Goal: Task Accomplishment & Management: Use online tool/utility

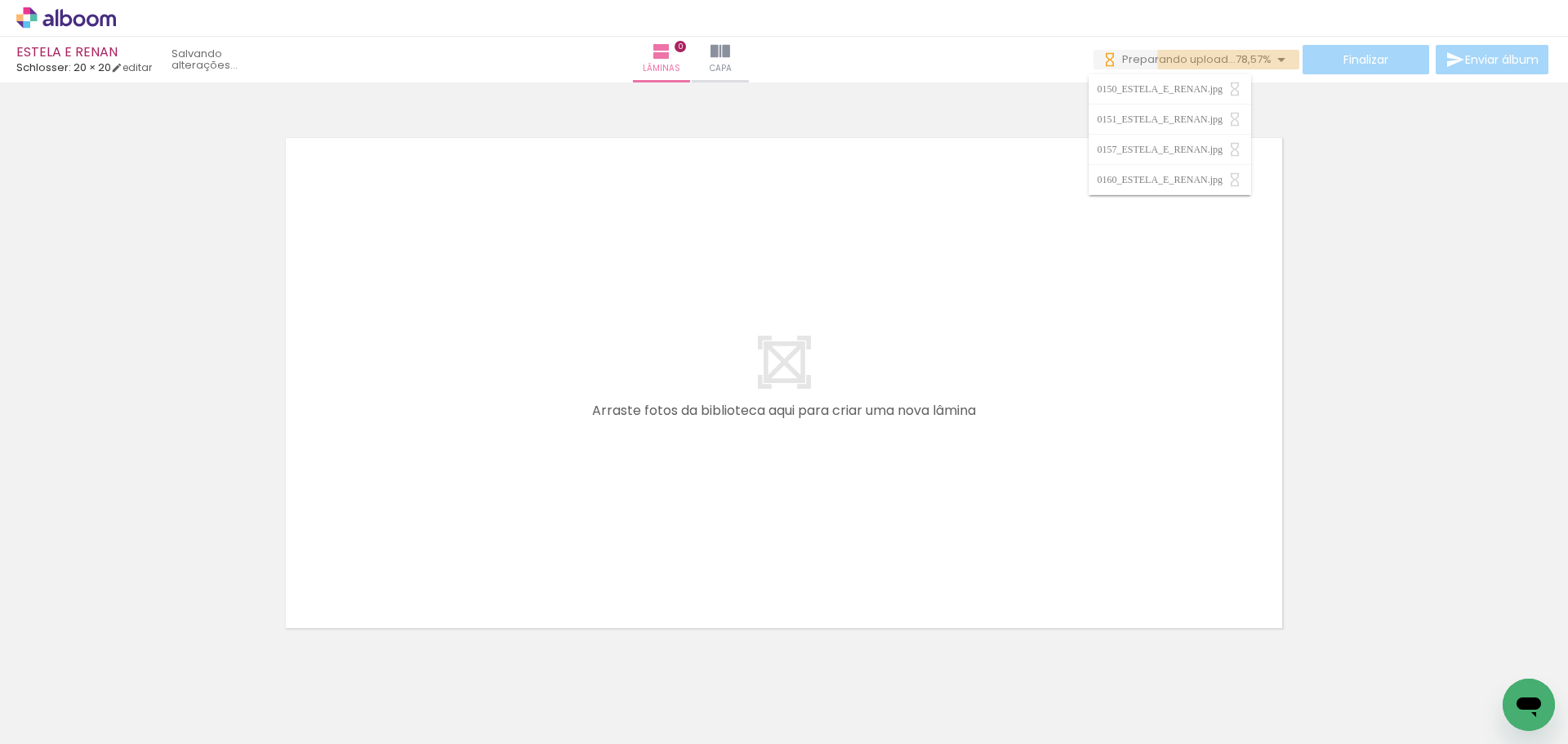
click at [1236, 60] on span "78,57%" at bounding box center [1253, 59] width 36 height 16
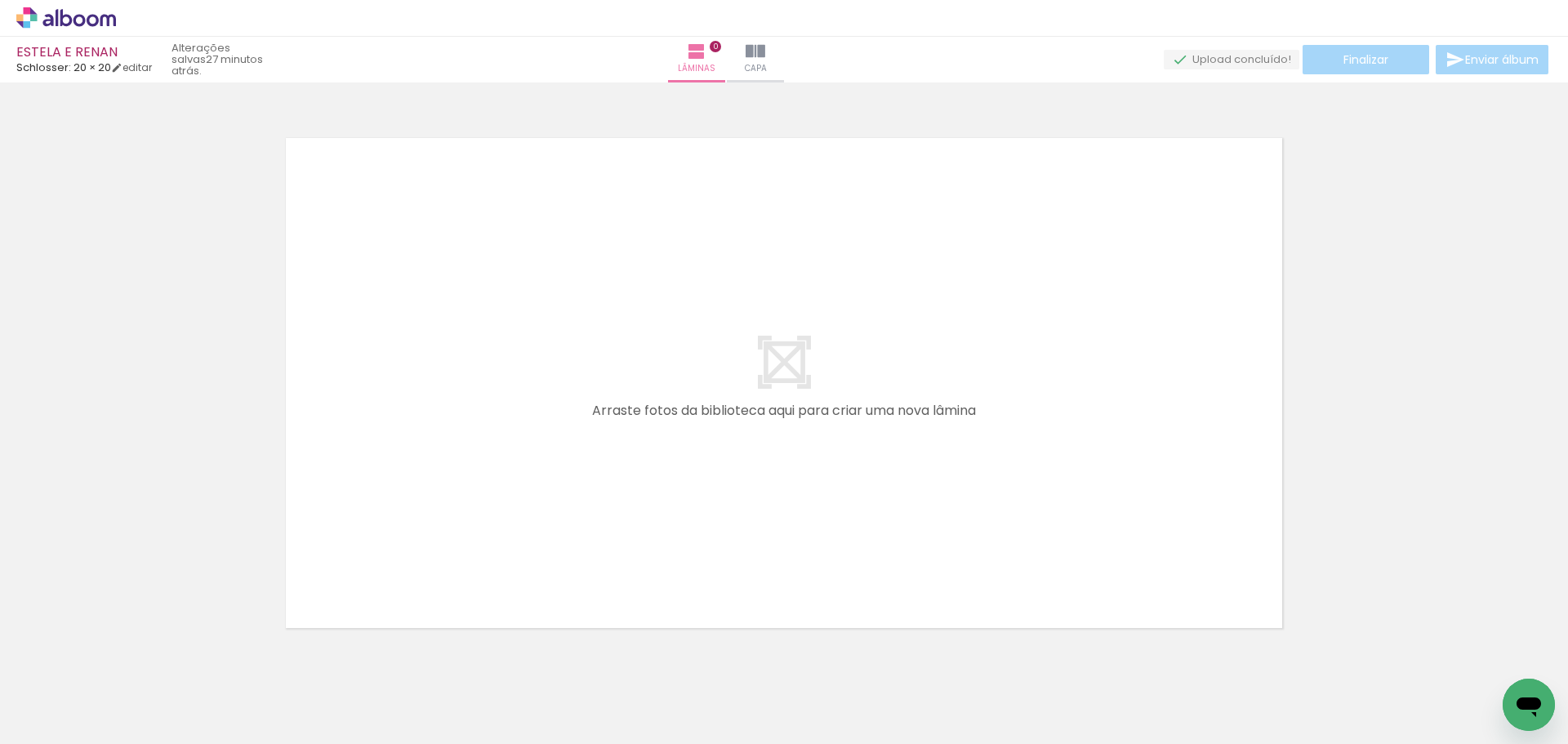
scroll to position [51, 0]
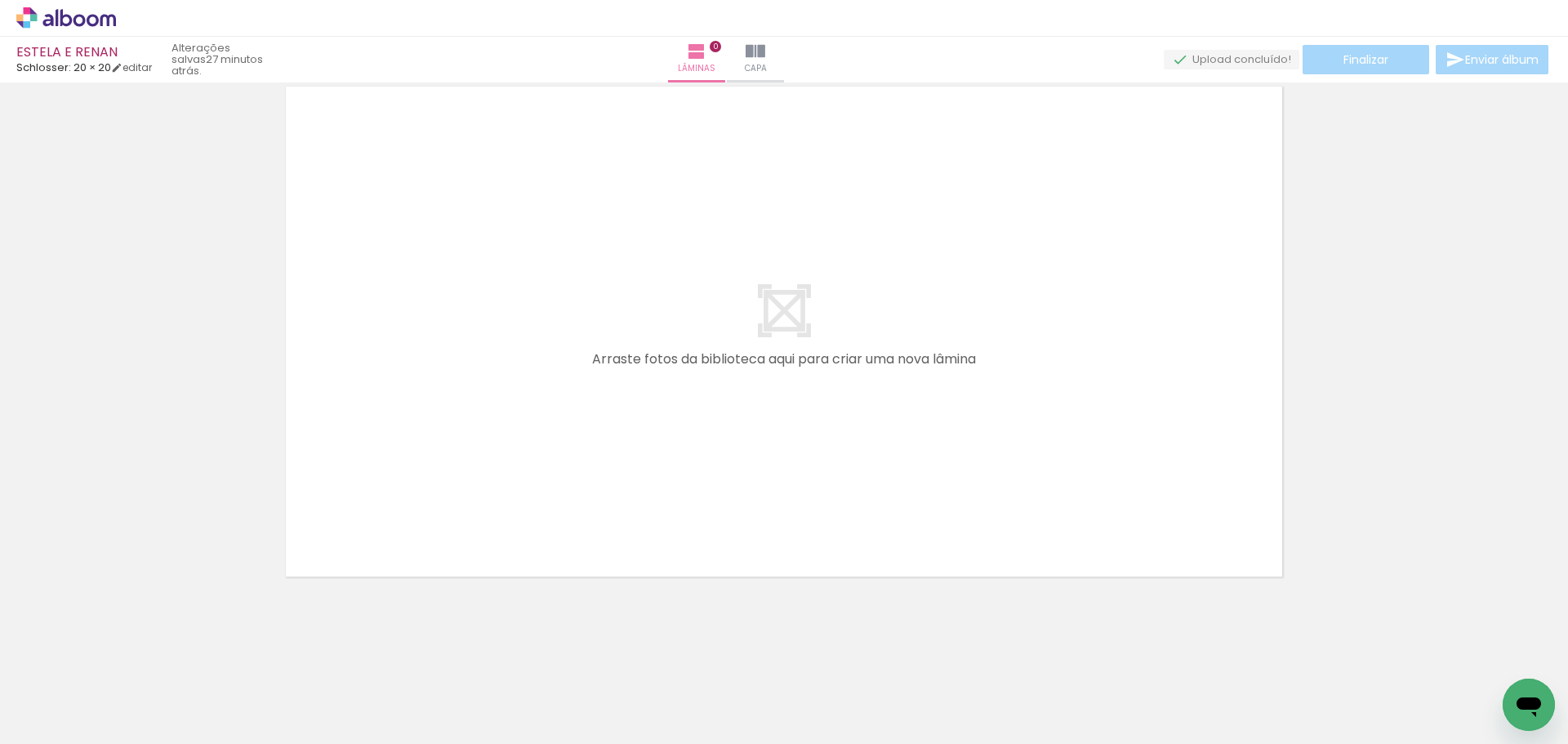
drag, startPoint x: 194, startPoint y: 695, endPoint x: 463, endPoint y: 314, distance: 466.4
click at [463, 314] on quentale-workspace at bounding box center [784, 372] width 1568 height 744
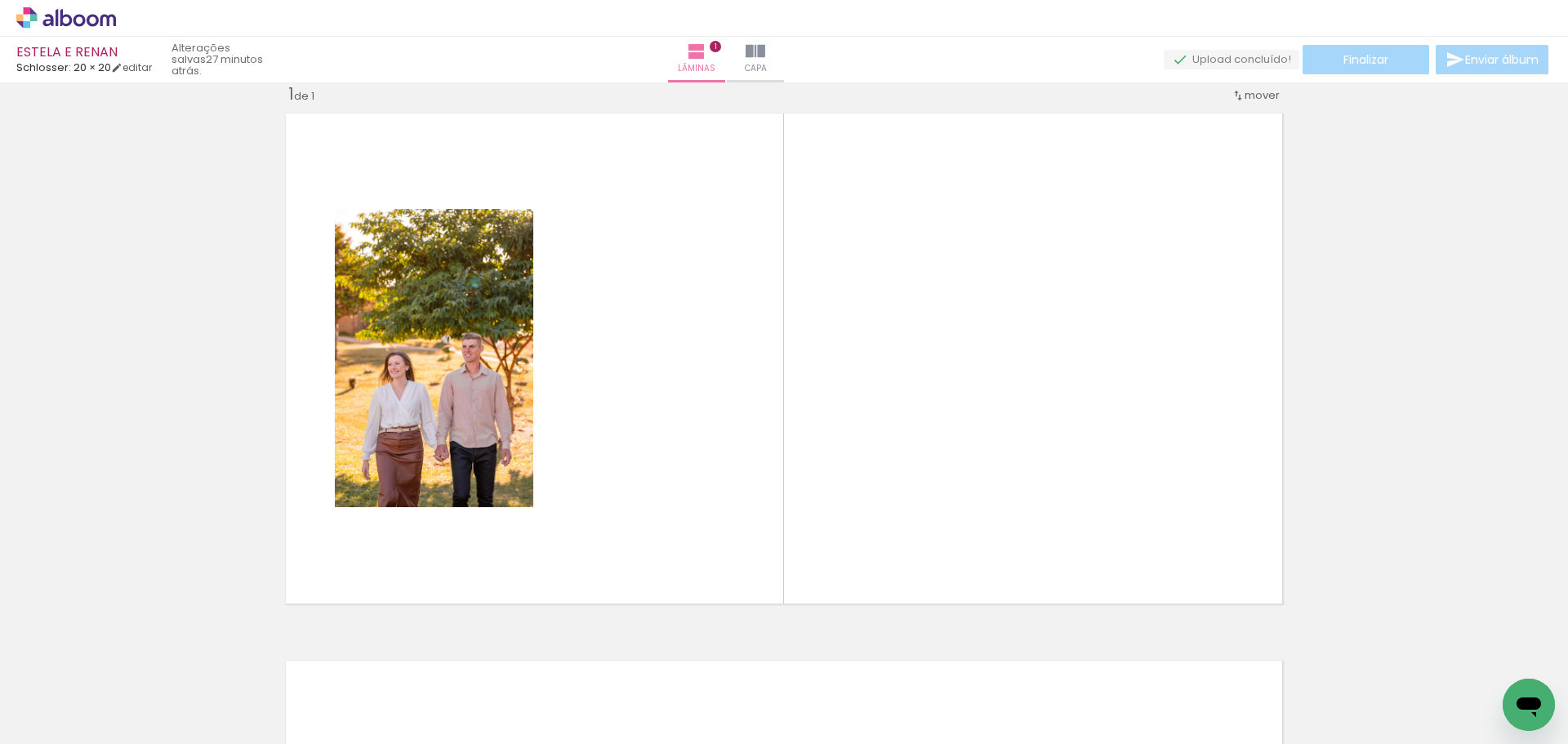
scroll to position [21, 0]
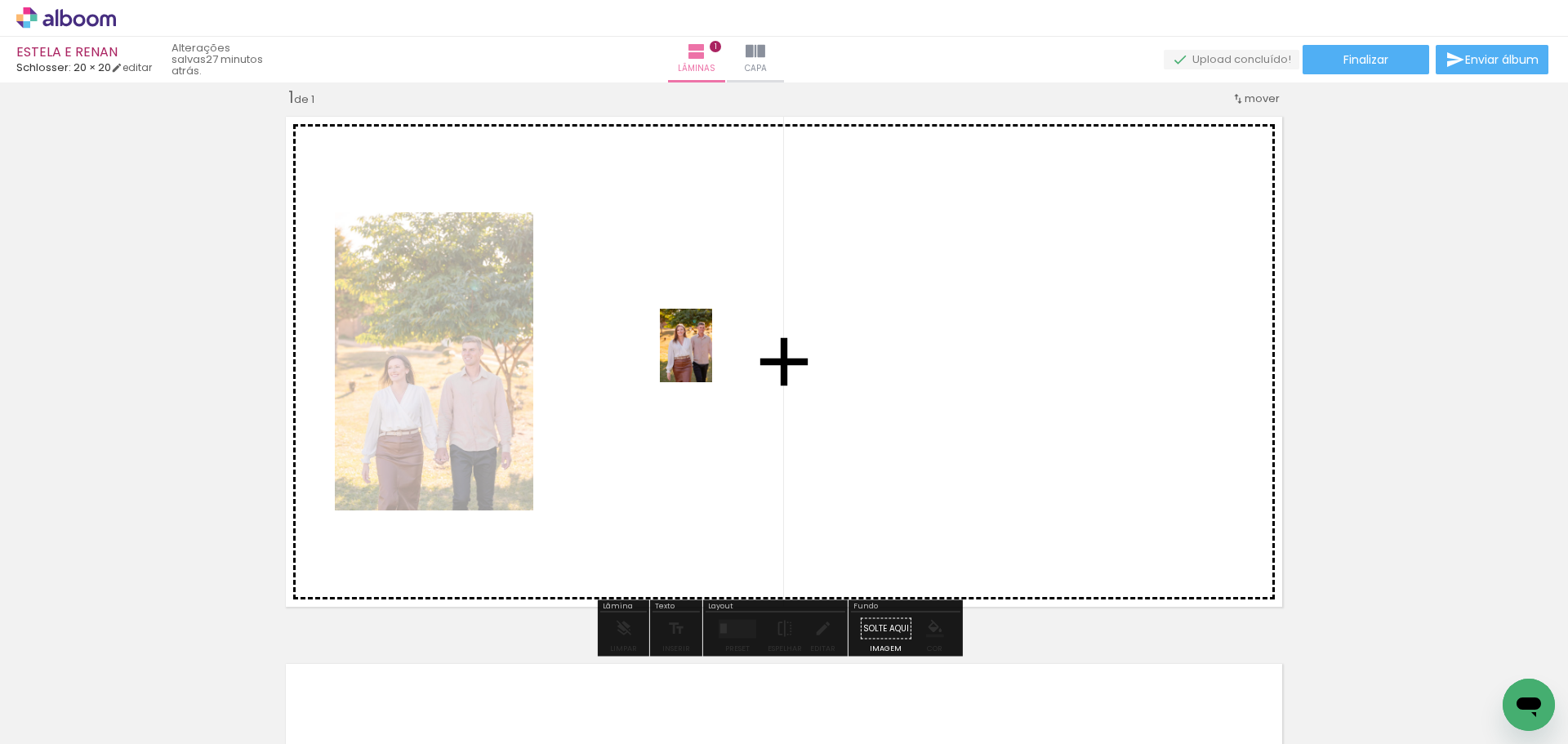
drag, startPoint x: 264, startPoint y: 694, endPoint x: 704, endPoint y: 359, distance: 553.0
click at [704, 359] on quentale-workspace at bounding box center [784, 372] width 1568 height 744
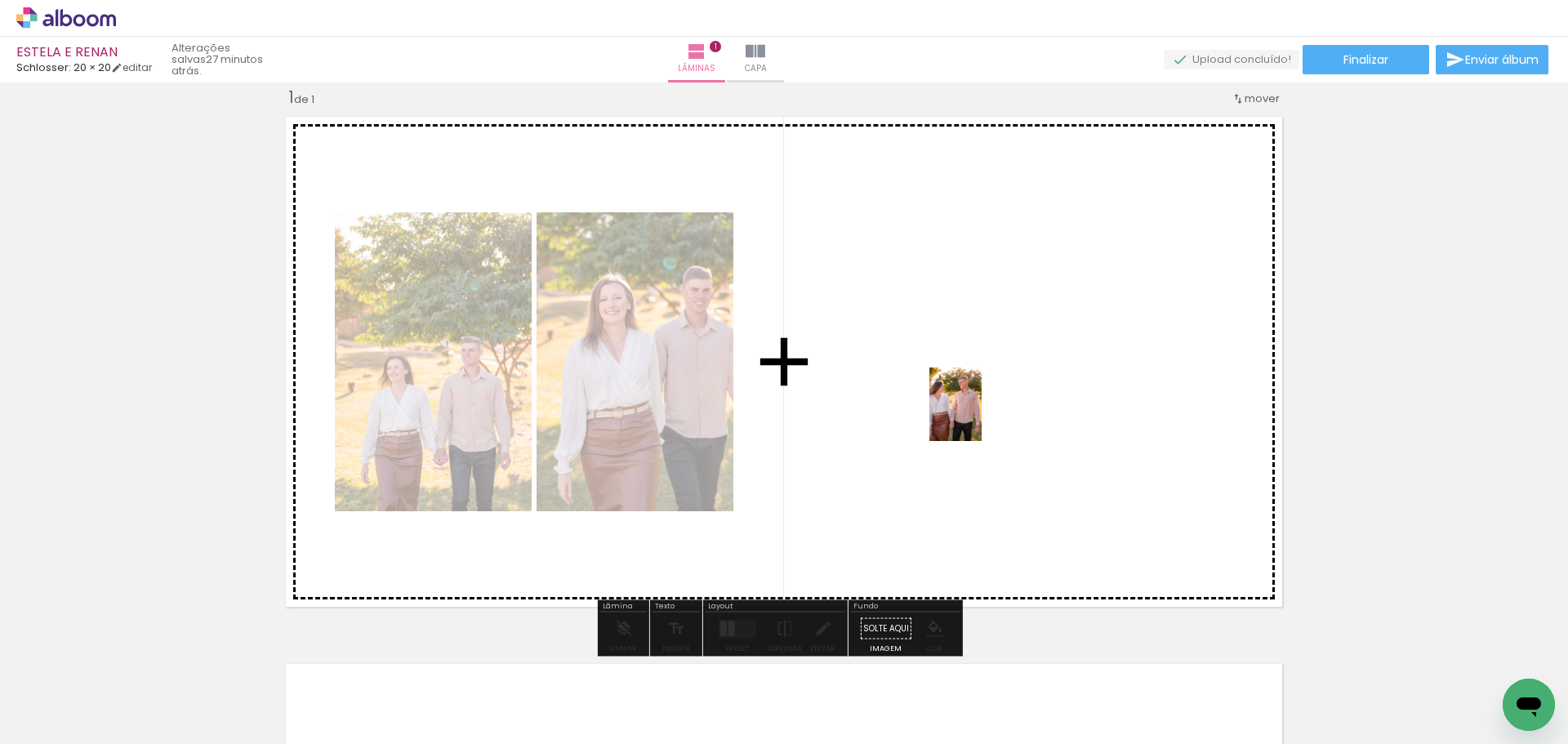
drag, startPoint x: 352, startPoint y: 686, endPoint x: 978, endPoint y: 416, distance: 681.7
click at [978, 416] on quentale-workspace at bounding box center [784, 372] width 1568 height 744
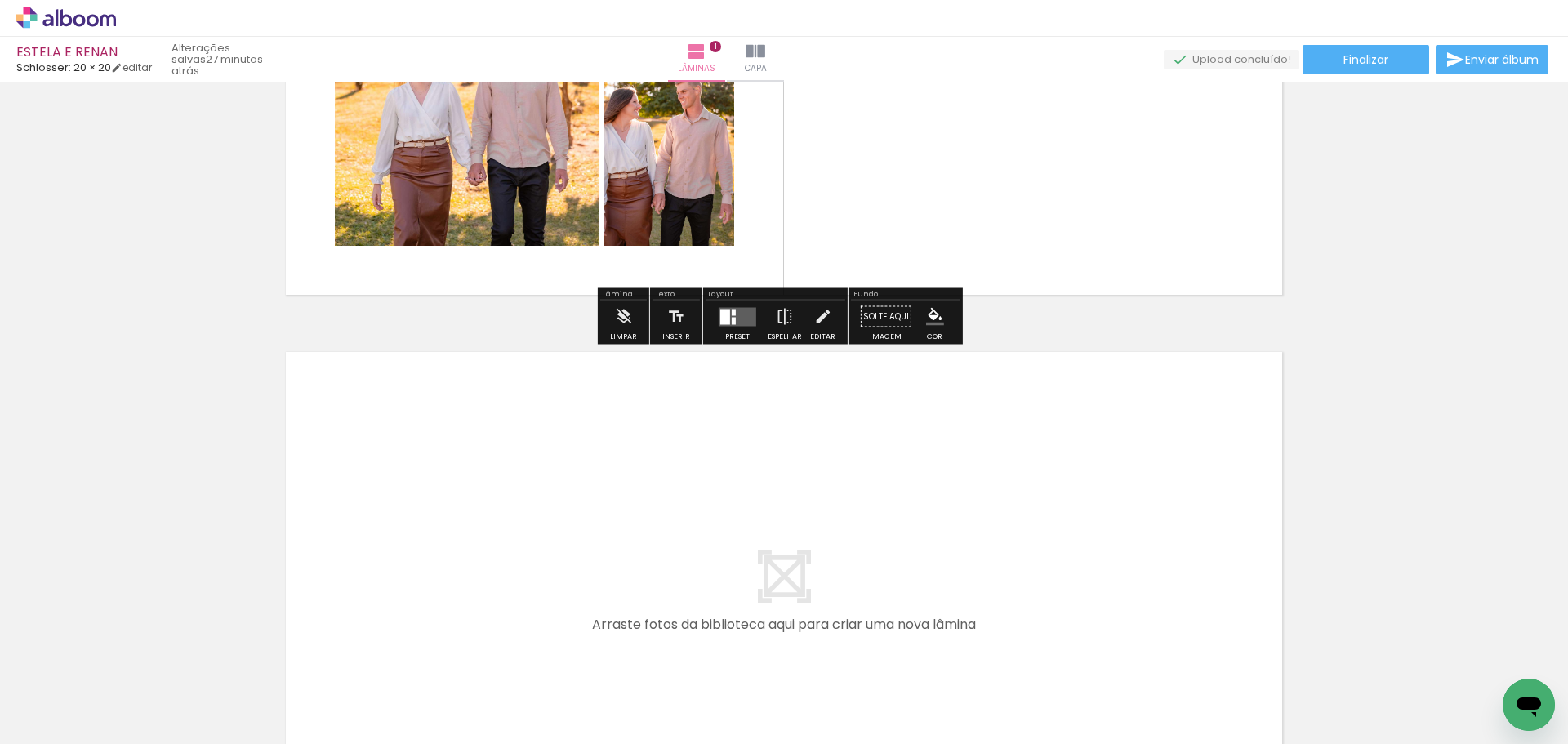
scroll to position [348, 0]
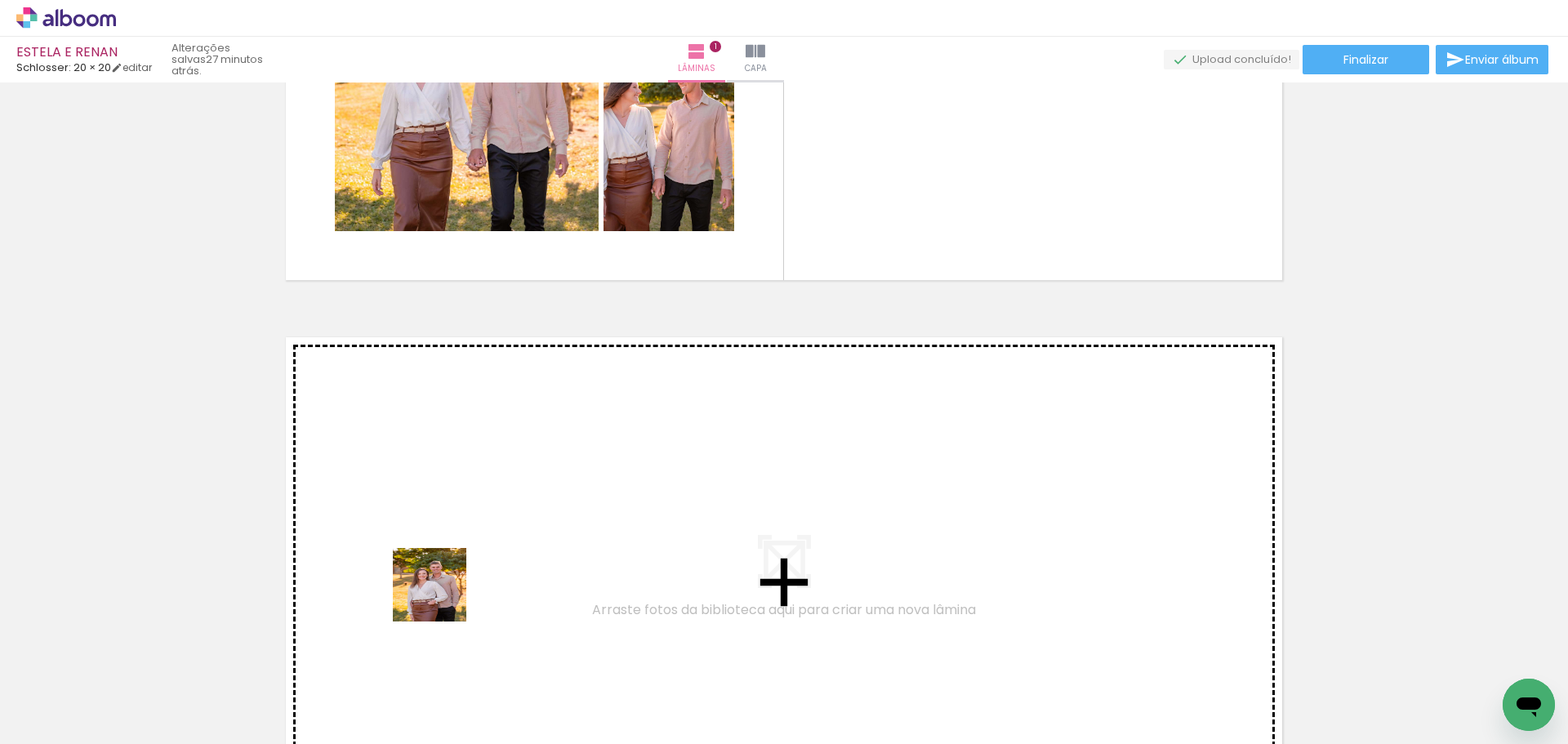
drag, startPoint x: 457, startPoint y: 672, endPoint x: 423, endPoint y: 515, distance: 160.6
click at [423, 515] on quentale-workspace at bounding box center [784, 372] width 1568 height 744
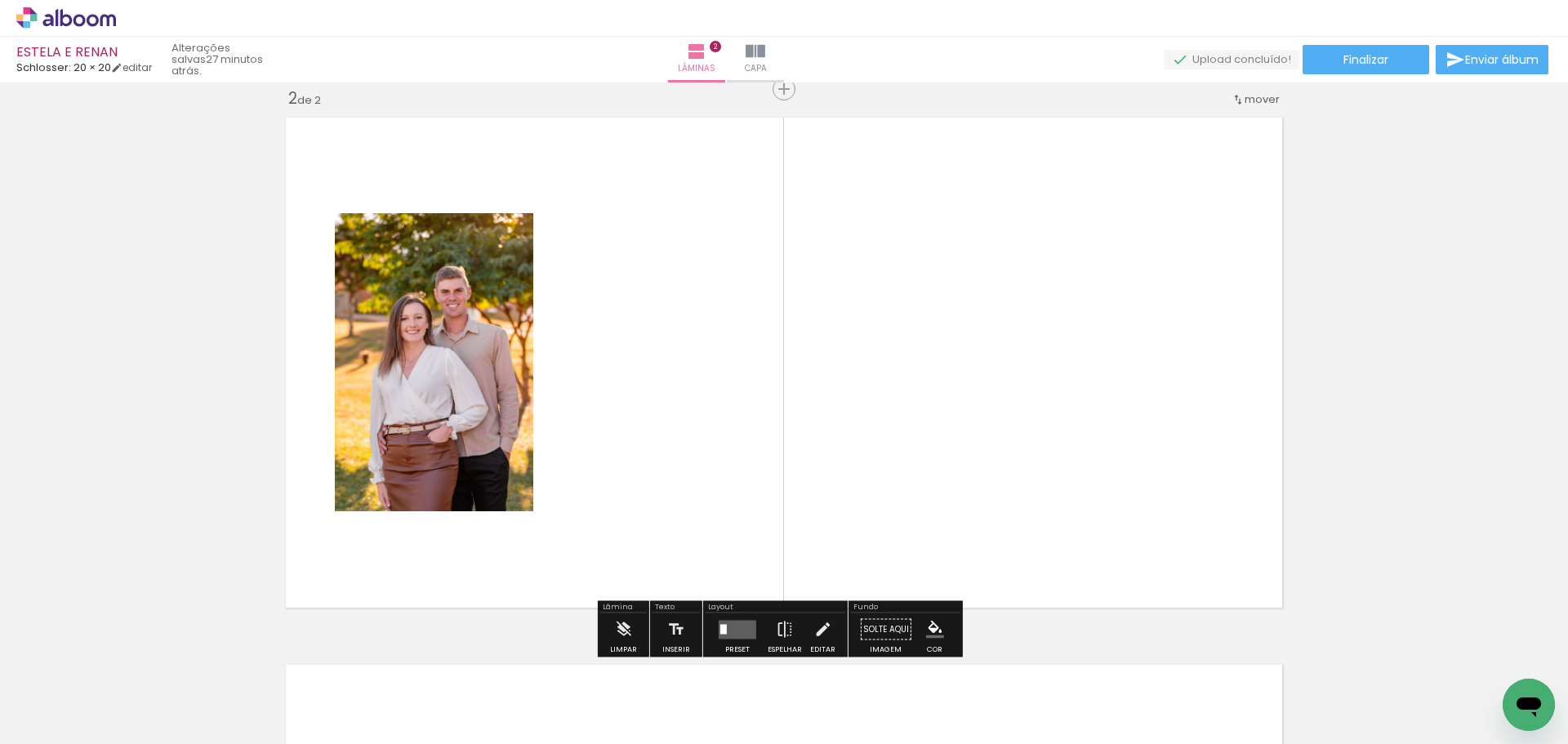
scroll to position [568, 0]
drag, startPoint x: 533, startPoint y: 704, endPoint x: 657, endPoint y: 296, distance: 426.4
click at [657, 296] on quentale-workspace at bounding box center [784, 372] width 1568 height 744
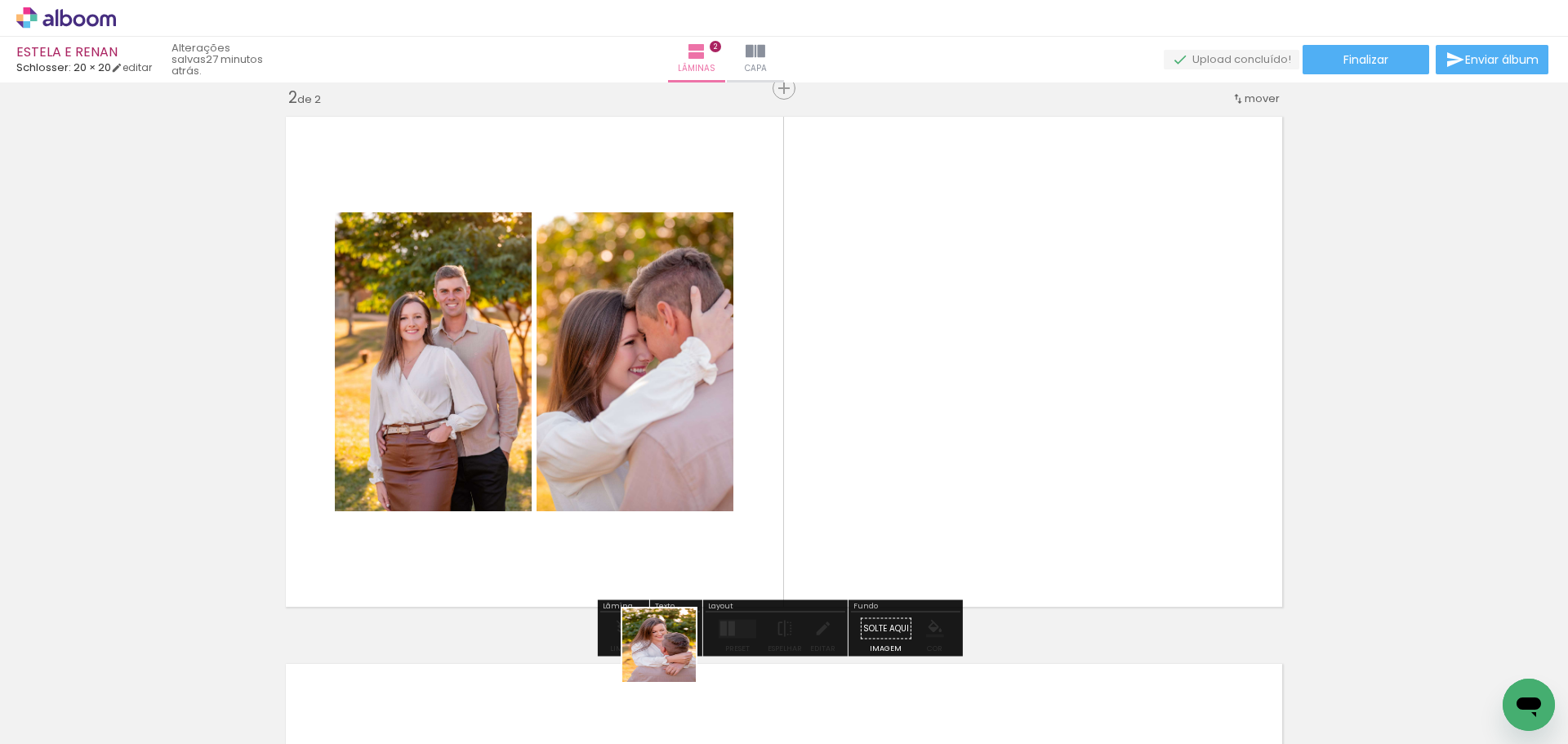
drag, startPoint x: 671, startPoint y: 657, endPoint x: 960, endPoint y: 383, distance: 398.2
click at [960, 383] on quentale-workspace at bounding box center [784, 372] width 1568 height 744
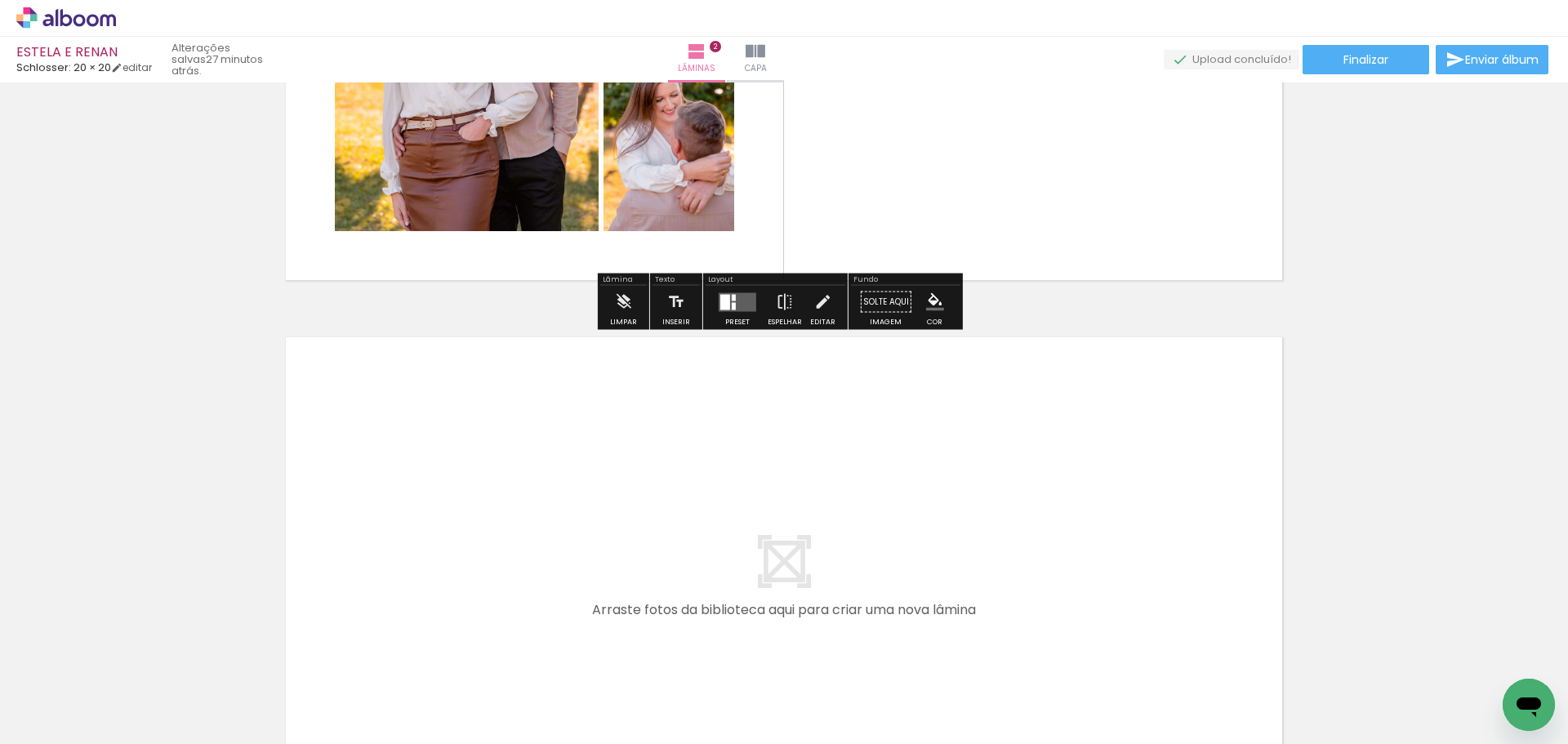
scroll to position [976, 0]
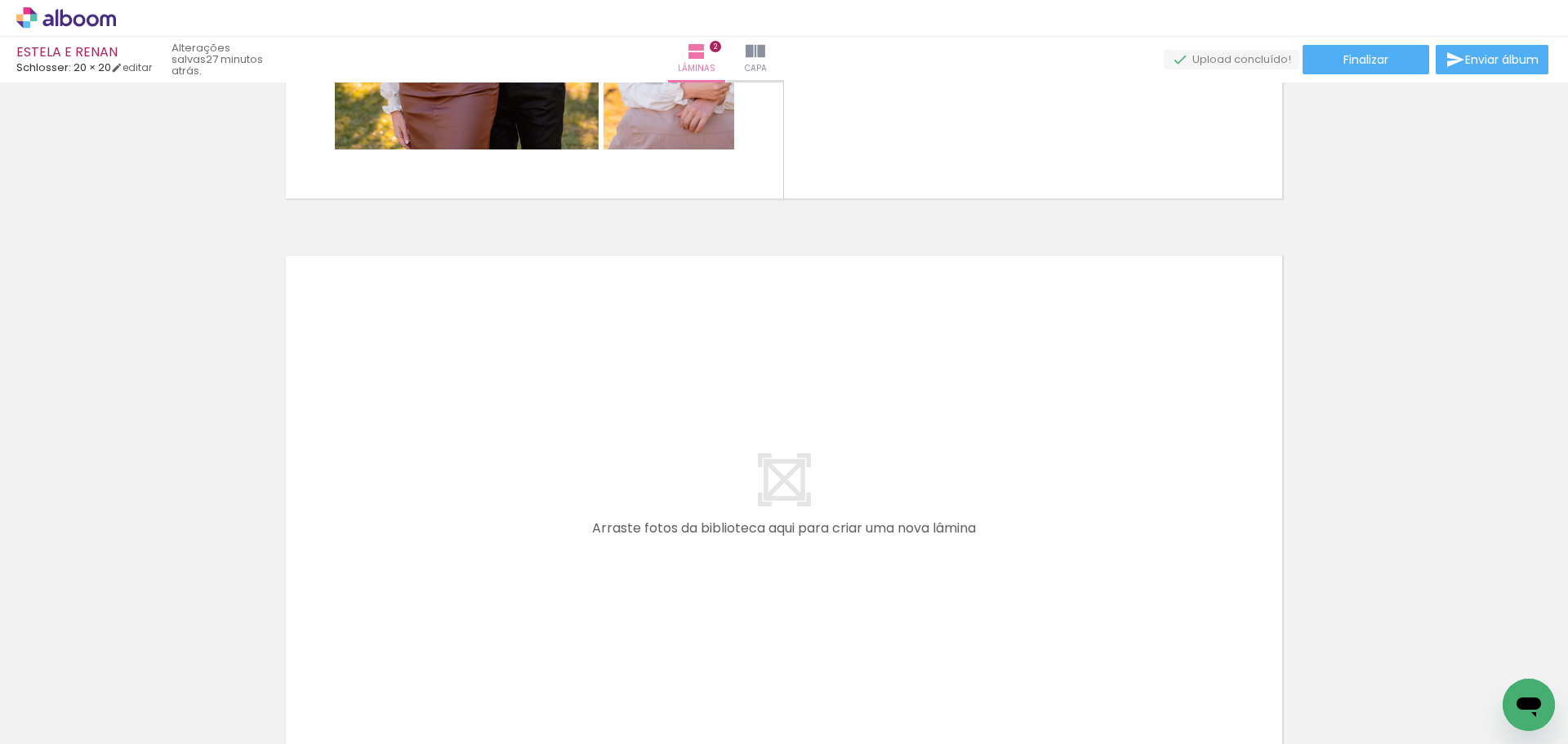
click at [499, 394] on quentale-workspace at bounding box center [784, 372] width 1568 height 744
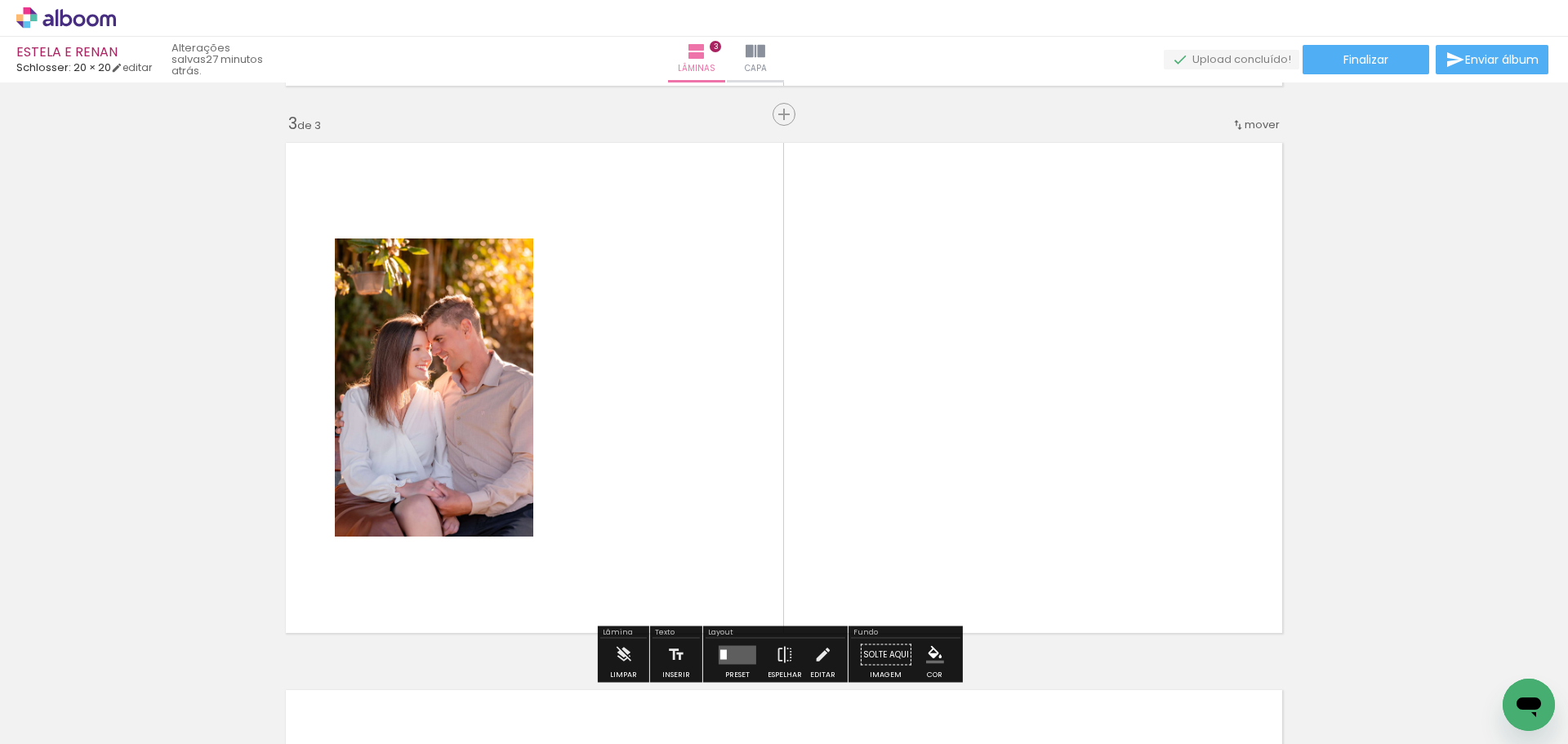
scroll to position [1115, 0]
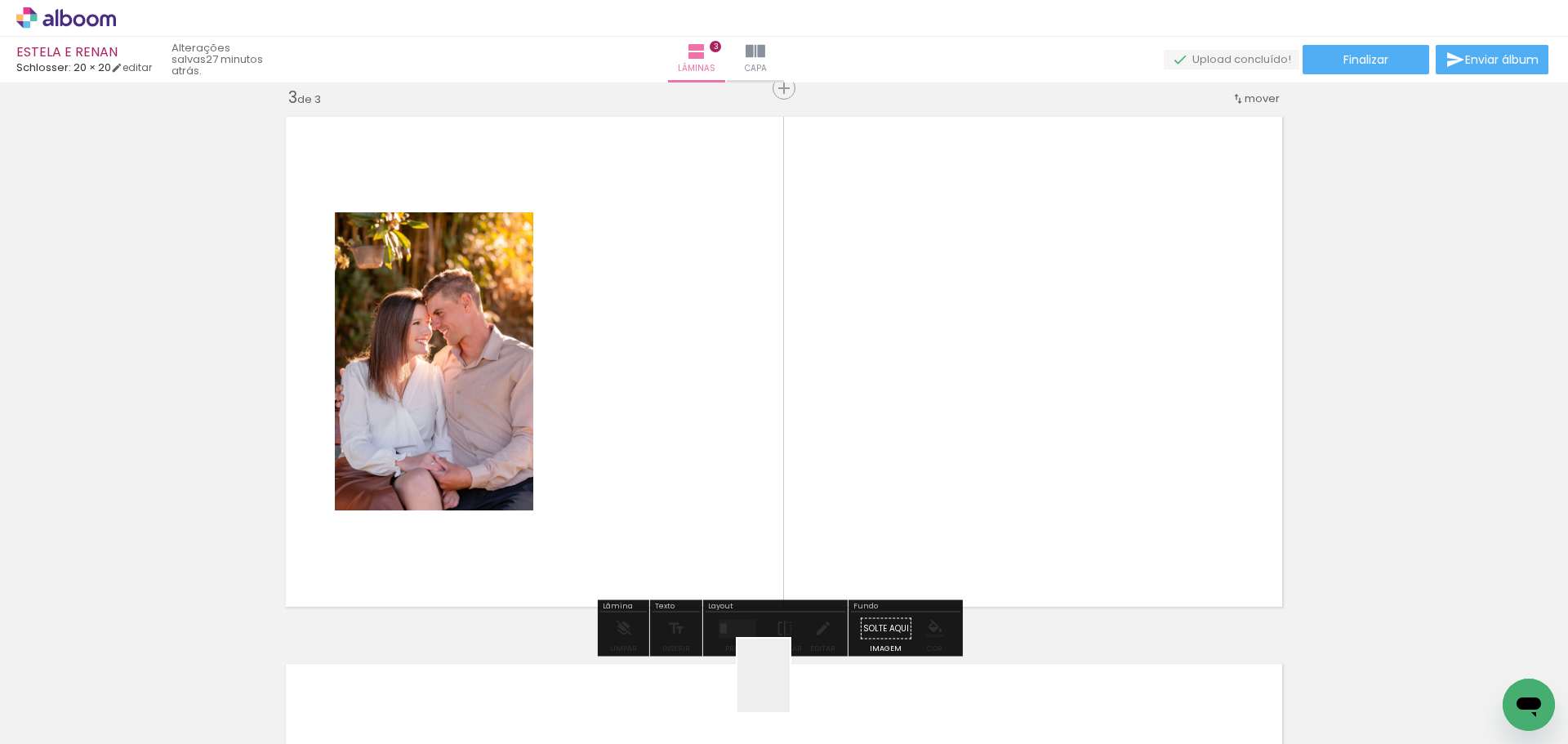
drag, startPoint x: 786, startPoint y: 688, endPoint x: 633, endPoint y: 382, distance: 342.1
click at [633, 382] on quentale-workspace at bounding box center [784, 372] width 1568 height 744
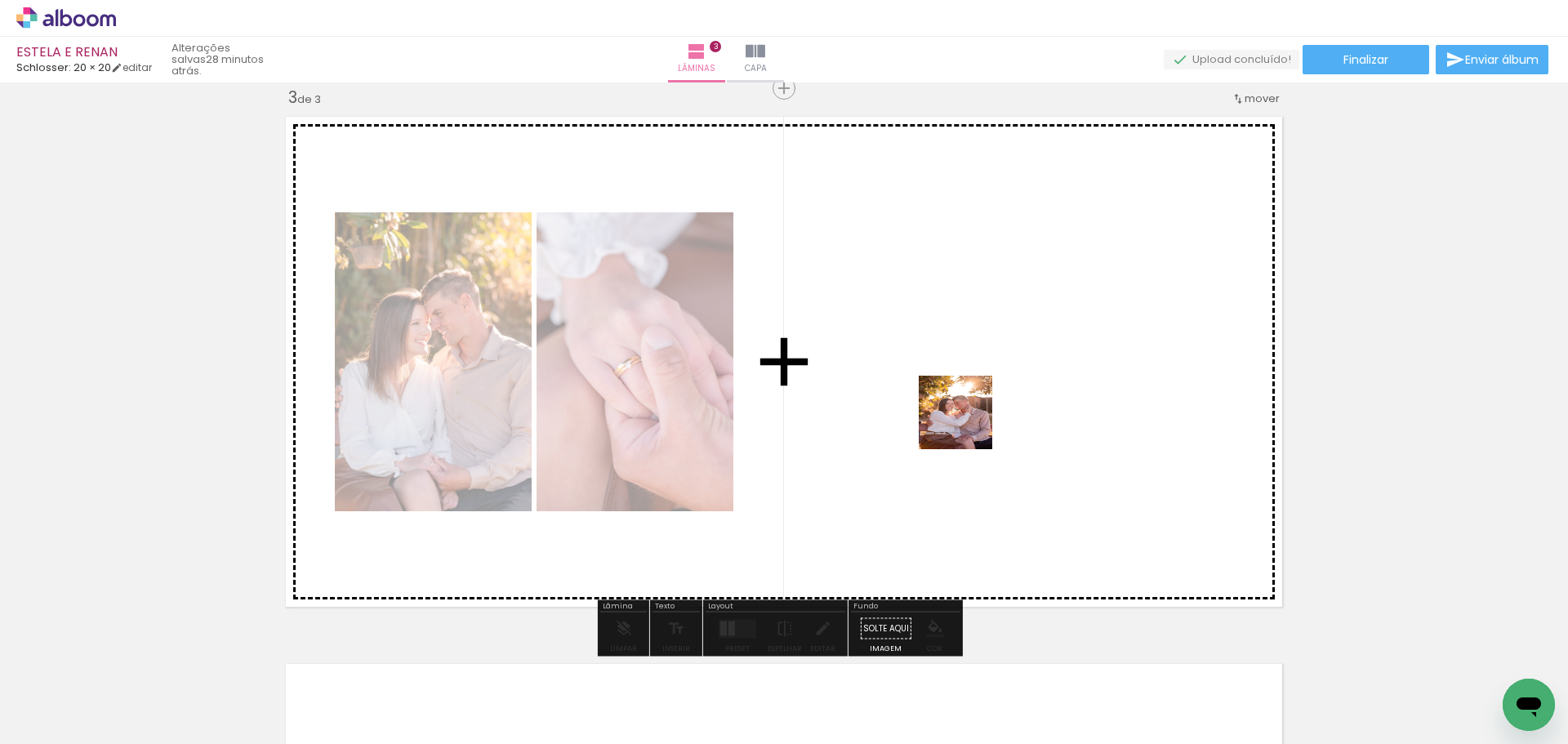
drag, startPoint x: 891, startPoint y: 694, endPoint x: 968, endPoint y: 424, distance: 280.8
click at [968, 424] on quentale-workspace at bounding box center [784, 372] width 1568 height 744
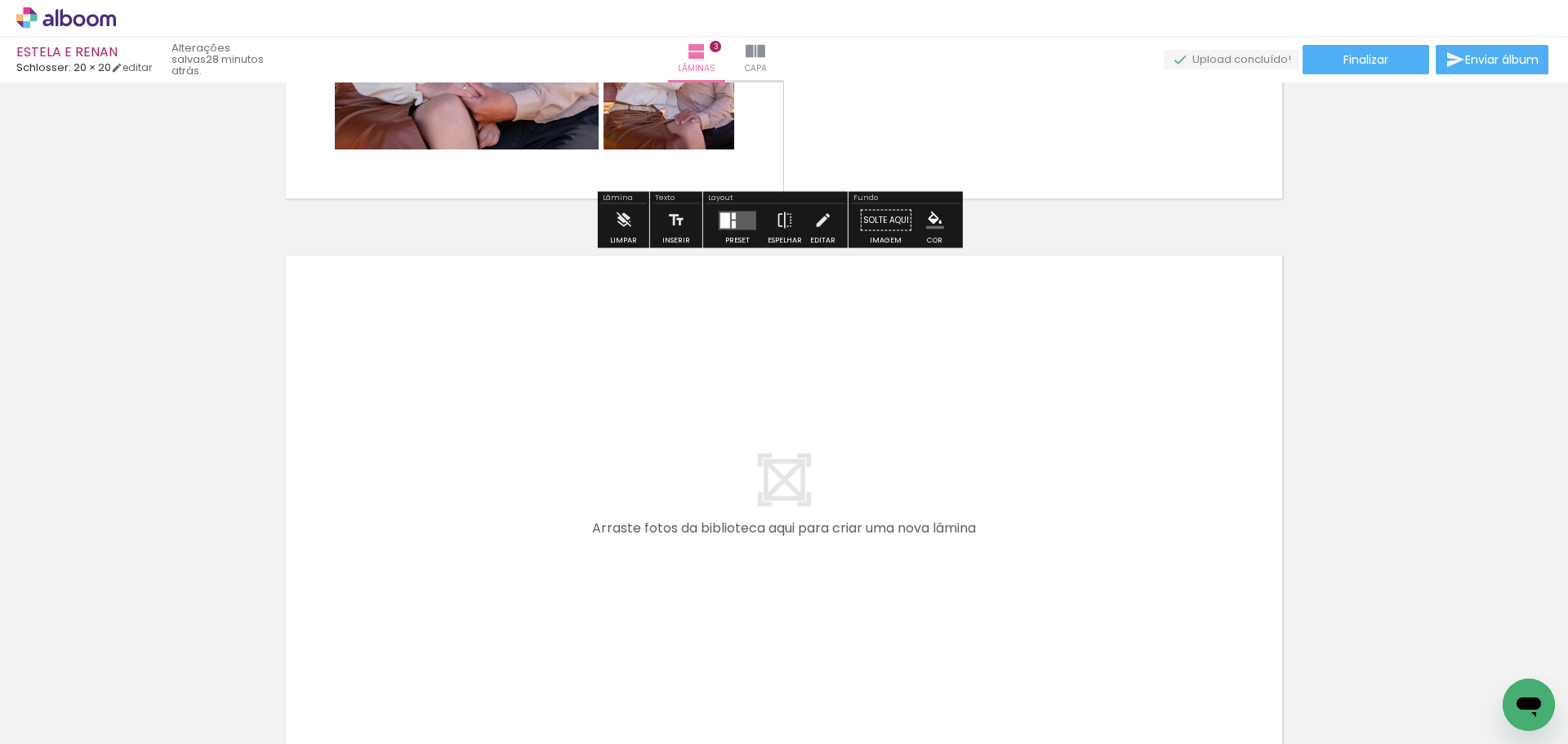
click at [717, 434] on quentale-workspace at bounding box center [784, 372] width 1568 height 744
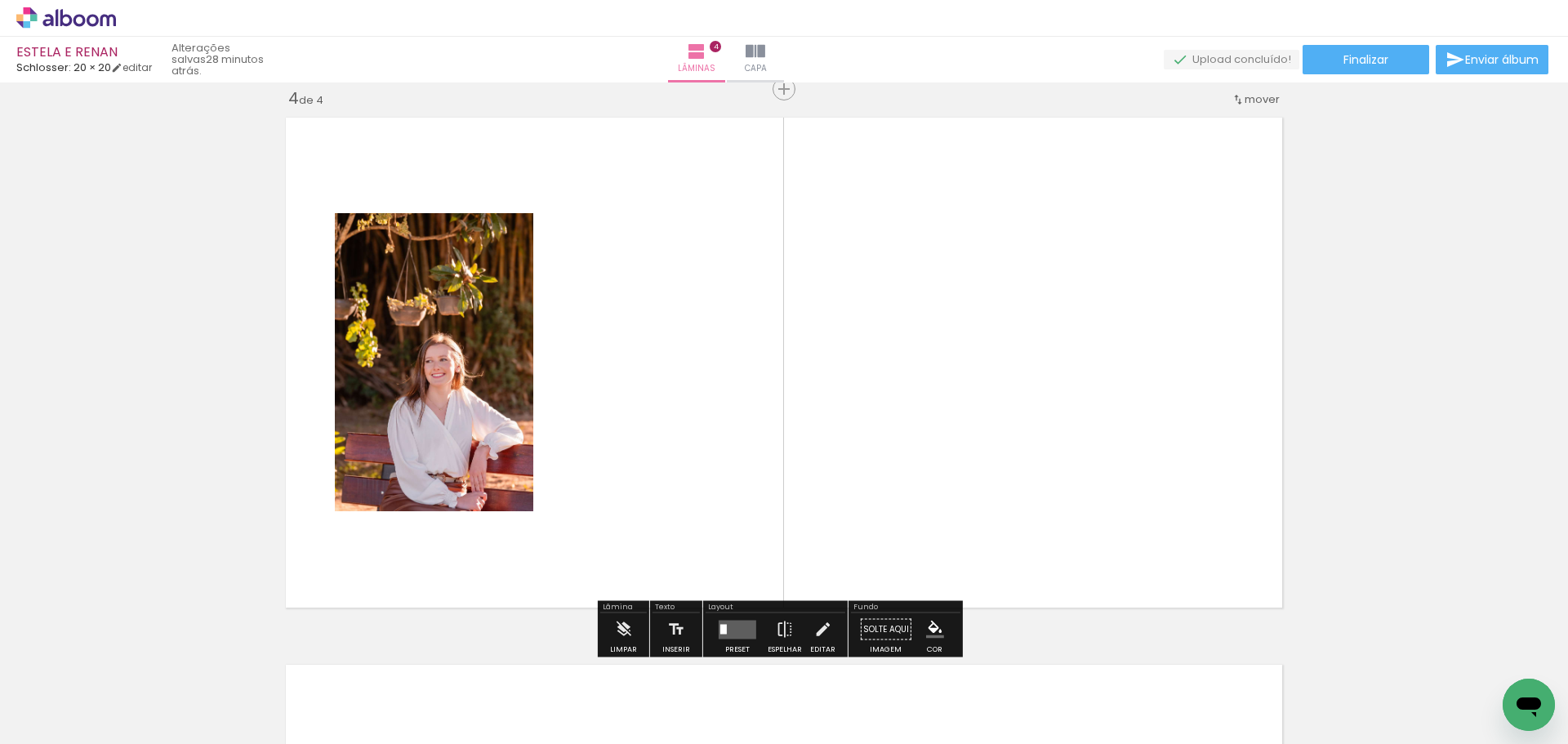
scroll to position [1662, 0]
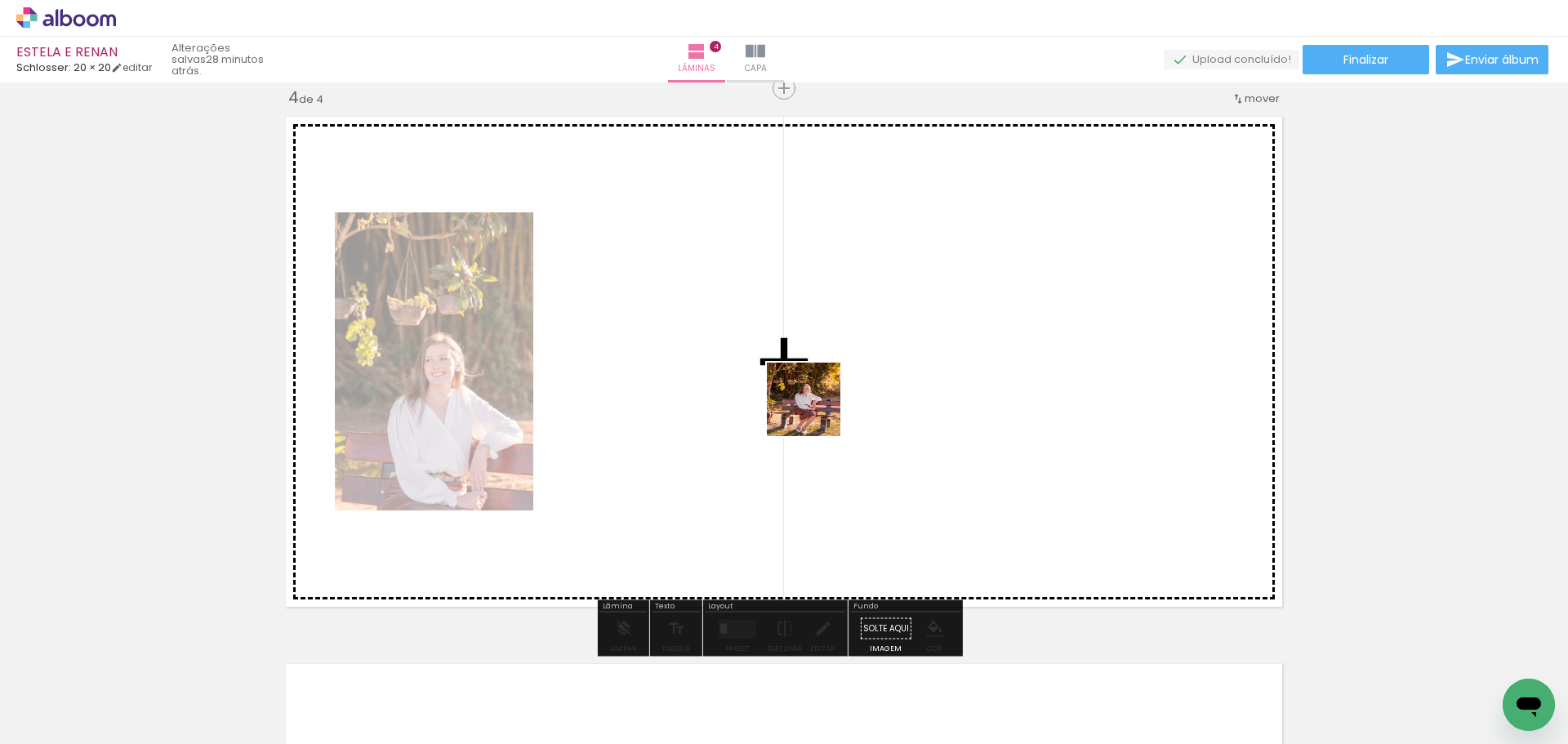
drag, startPoint x: 1066, startPoint y: 703, endPoint x: 816, endPoint y: 409, distance: 385.9
click at [816, 409] on quentale-workspace at bounding box center [784, 372] width 1568 height 744
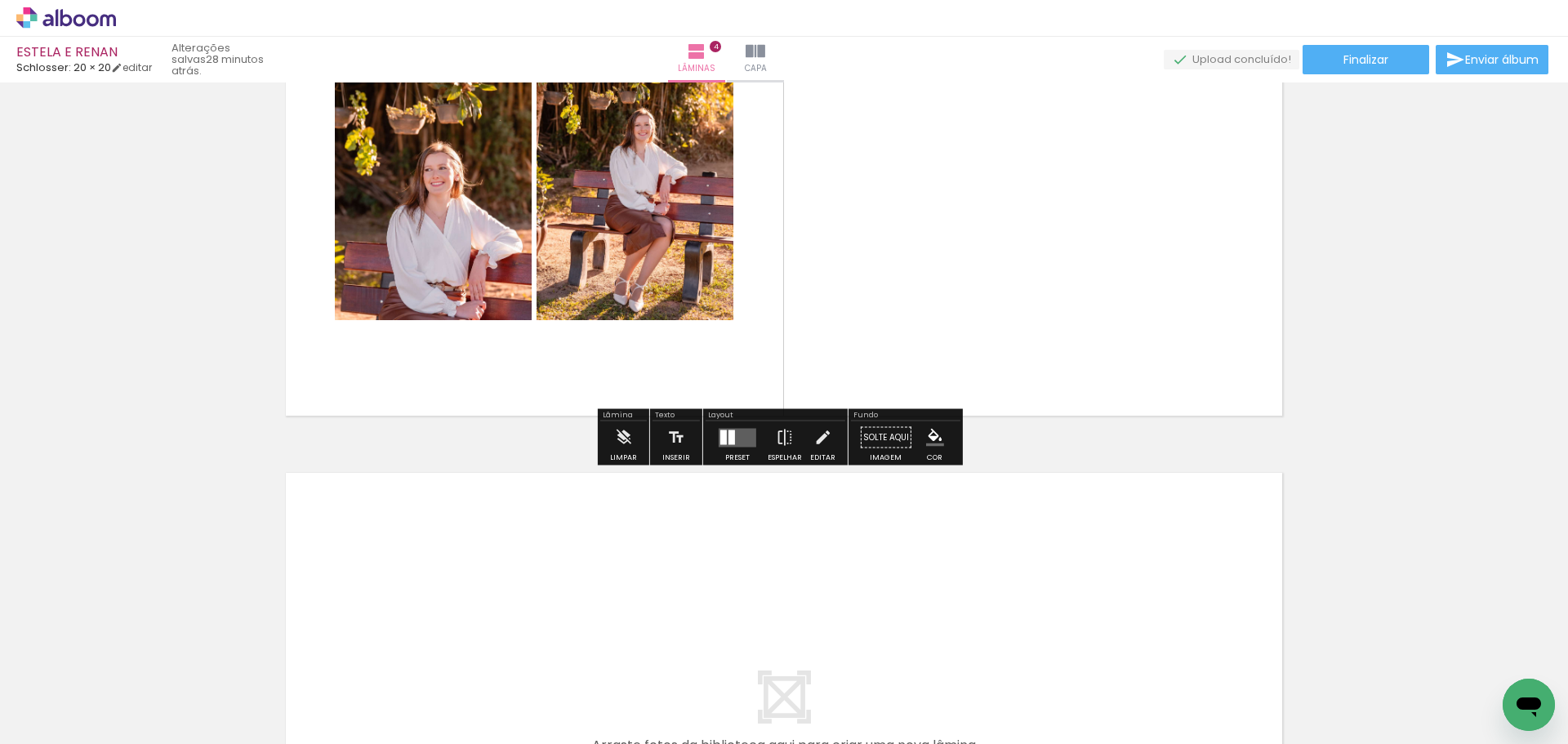
scroll to position [1907, 0]
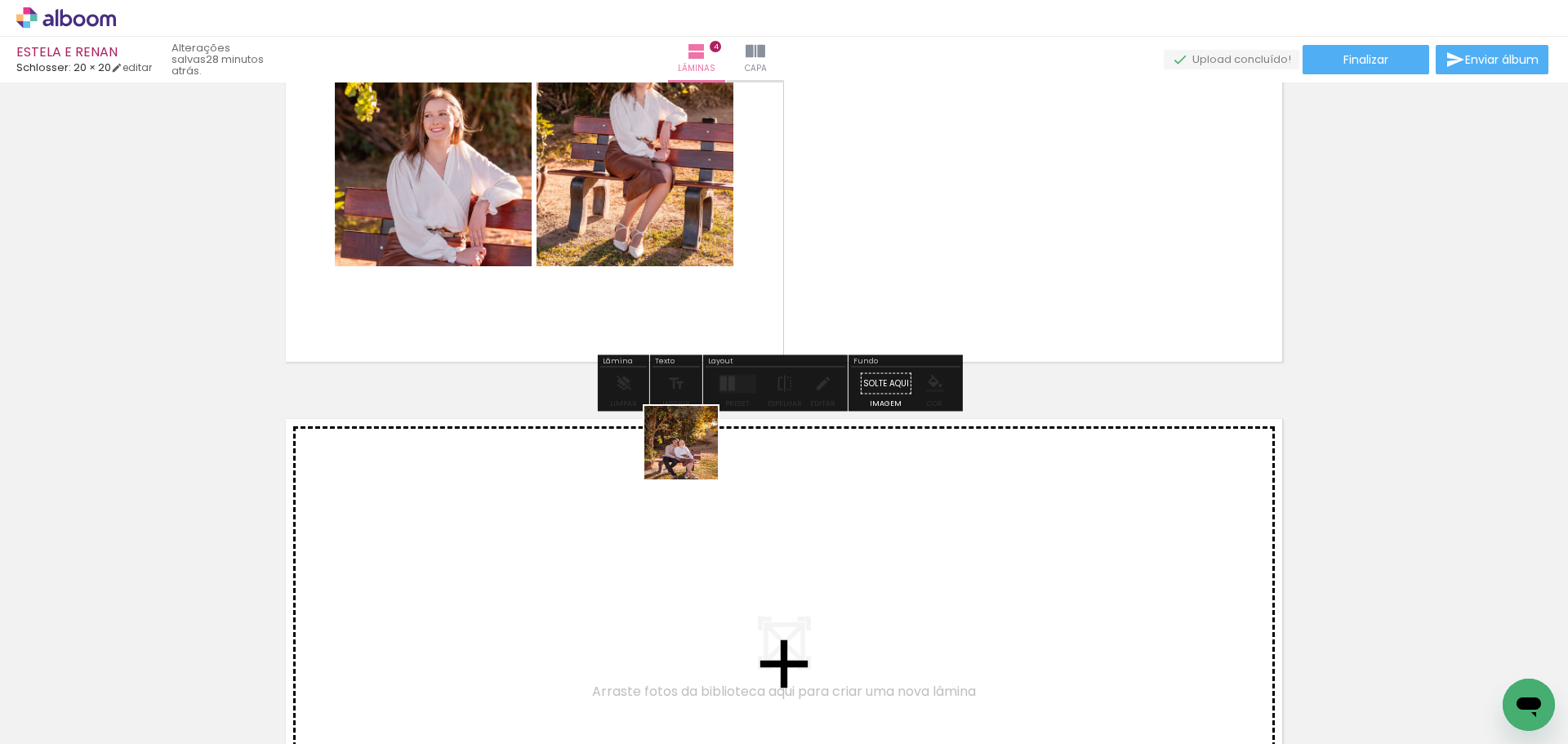
drag, startPoint x: 1165, startPoint y: 677, endPoint x: 693, endPoint y: 455, distance: 521.6
click at [693, 455] on quentale-workspace at bounding box center [784, 372] width 1568 height 744
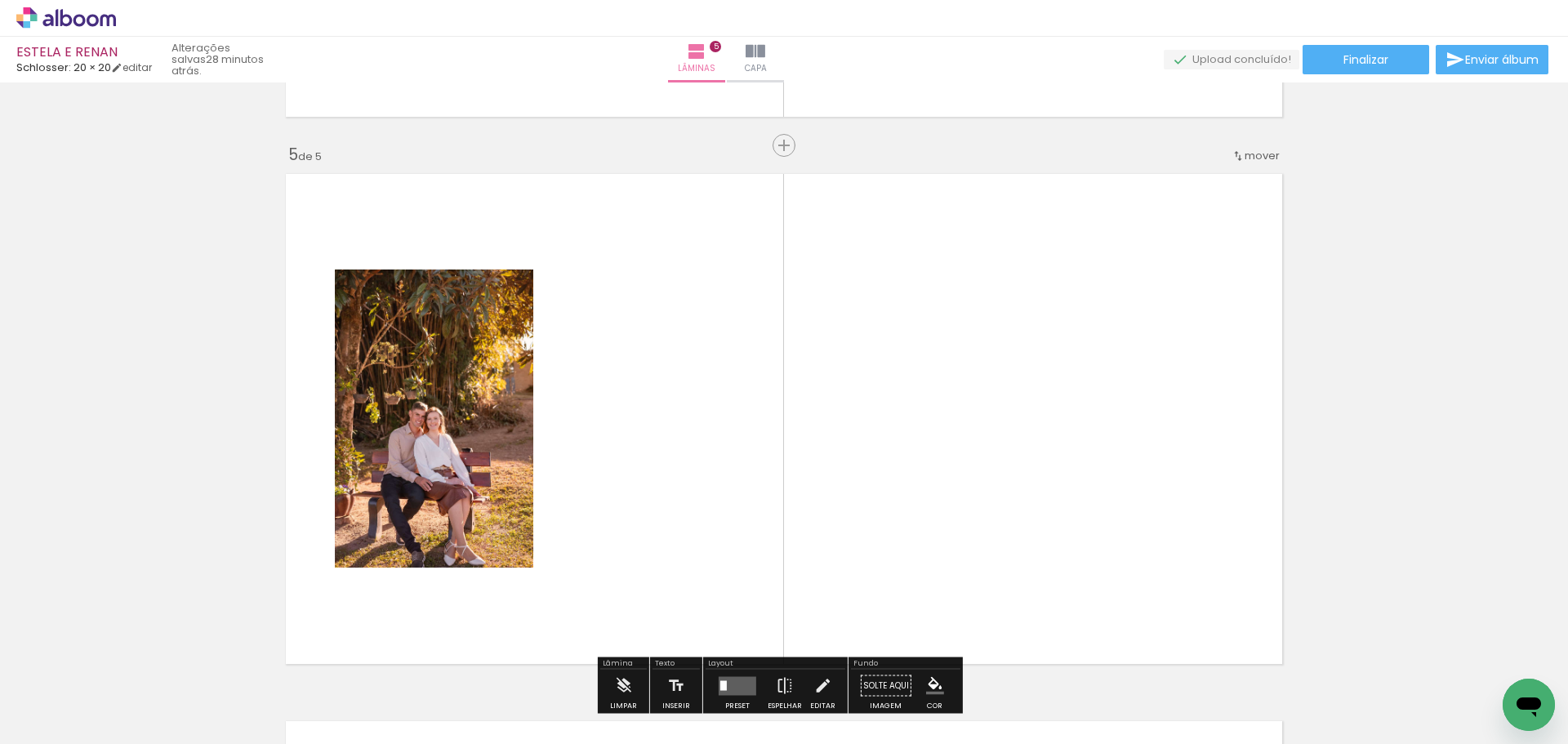
scroll to position [2209, 0]
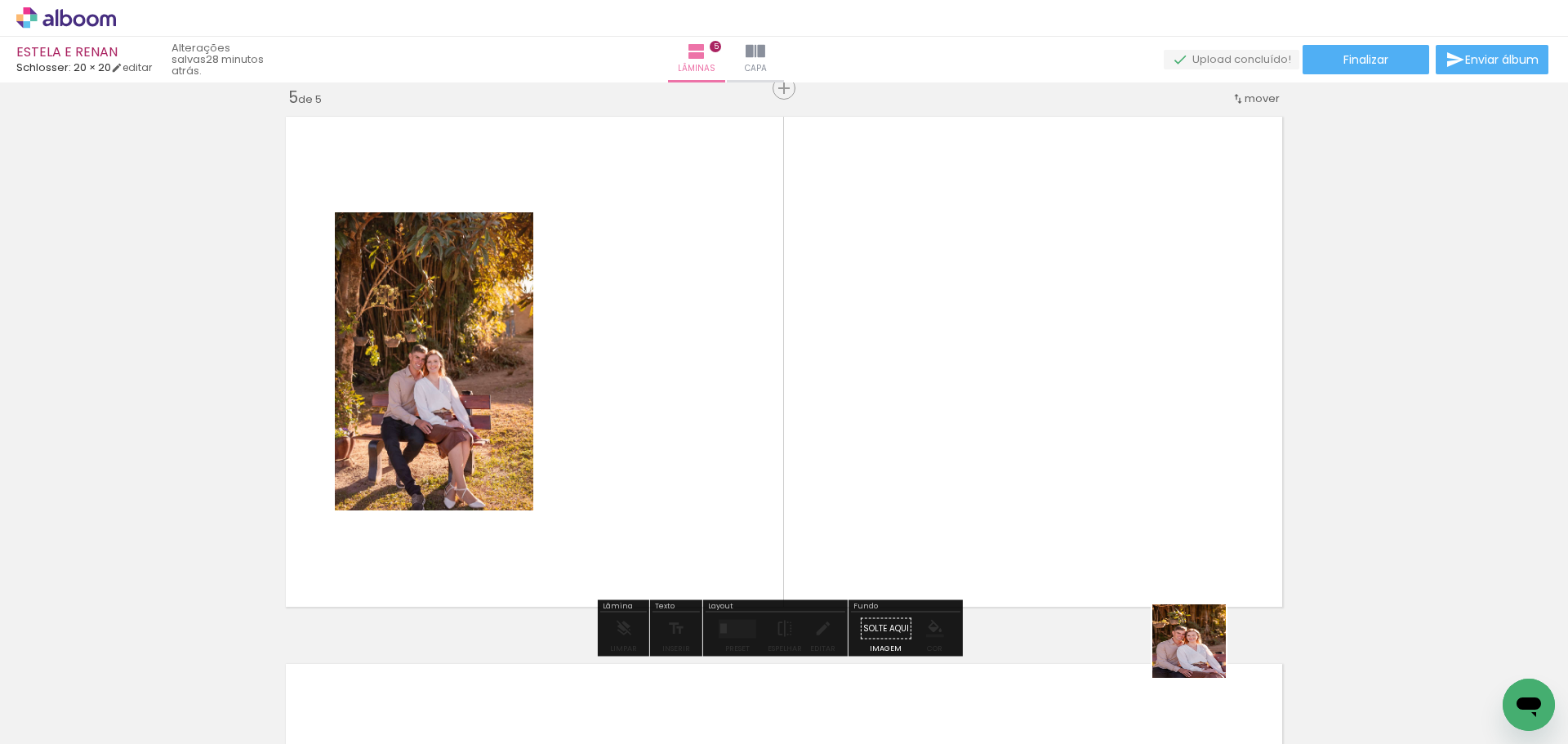
drag, startPoint x: 1256, startPoint y: 692, endPoint x: 865, endPoint y: 449, distance: 460.4
click at [865, 449] on quentale-workspace at bounding box center [784, 372] width 1568 height 744
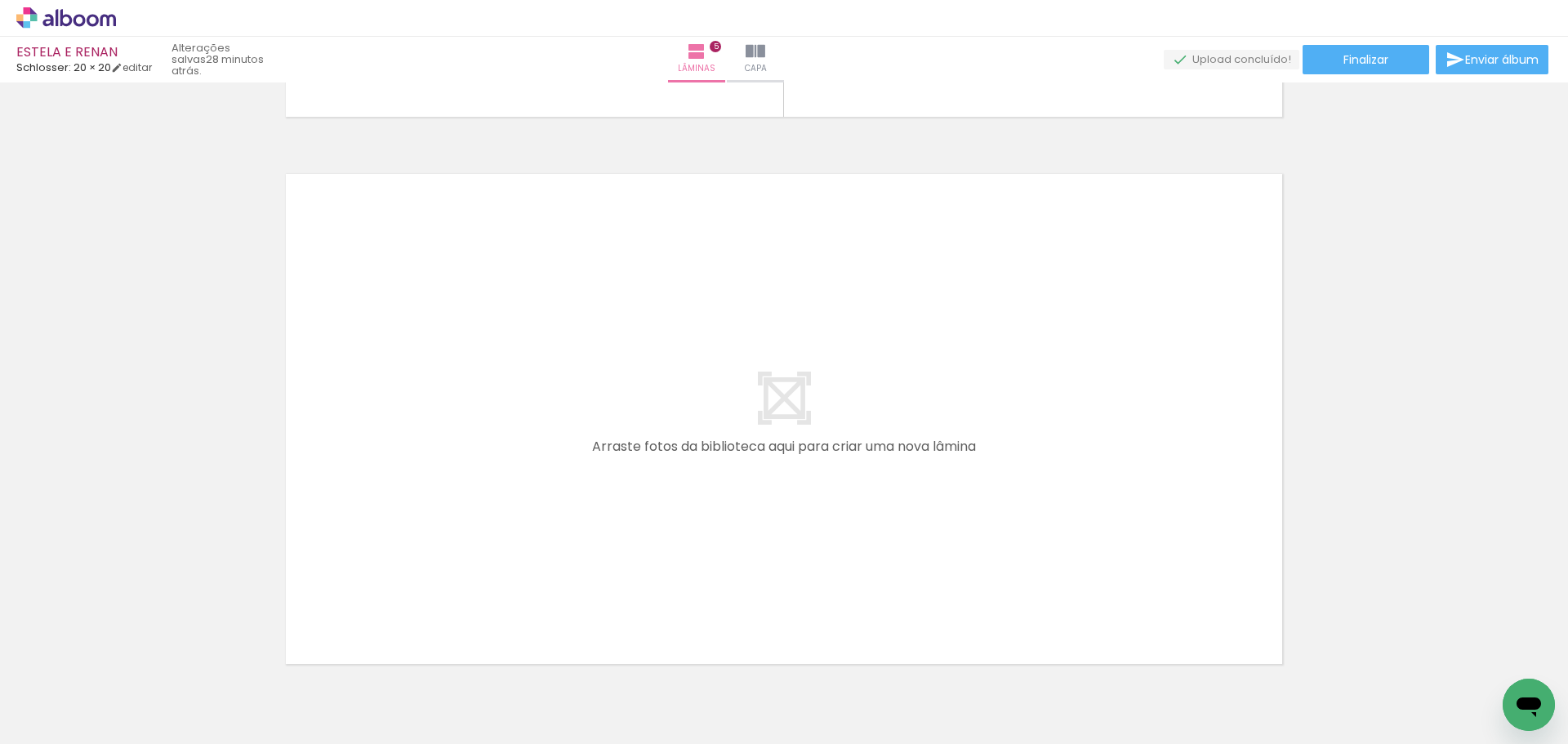
scroll to position [0, 723]
drag, startPoint x: 625, startPoint y: 694, endPoint x: 518, endPoint y: 370, distance: 341.2
click at [518, 370] on quentale-workspace at bounding box center [784, 372] width 1568 height 744
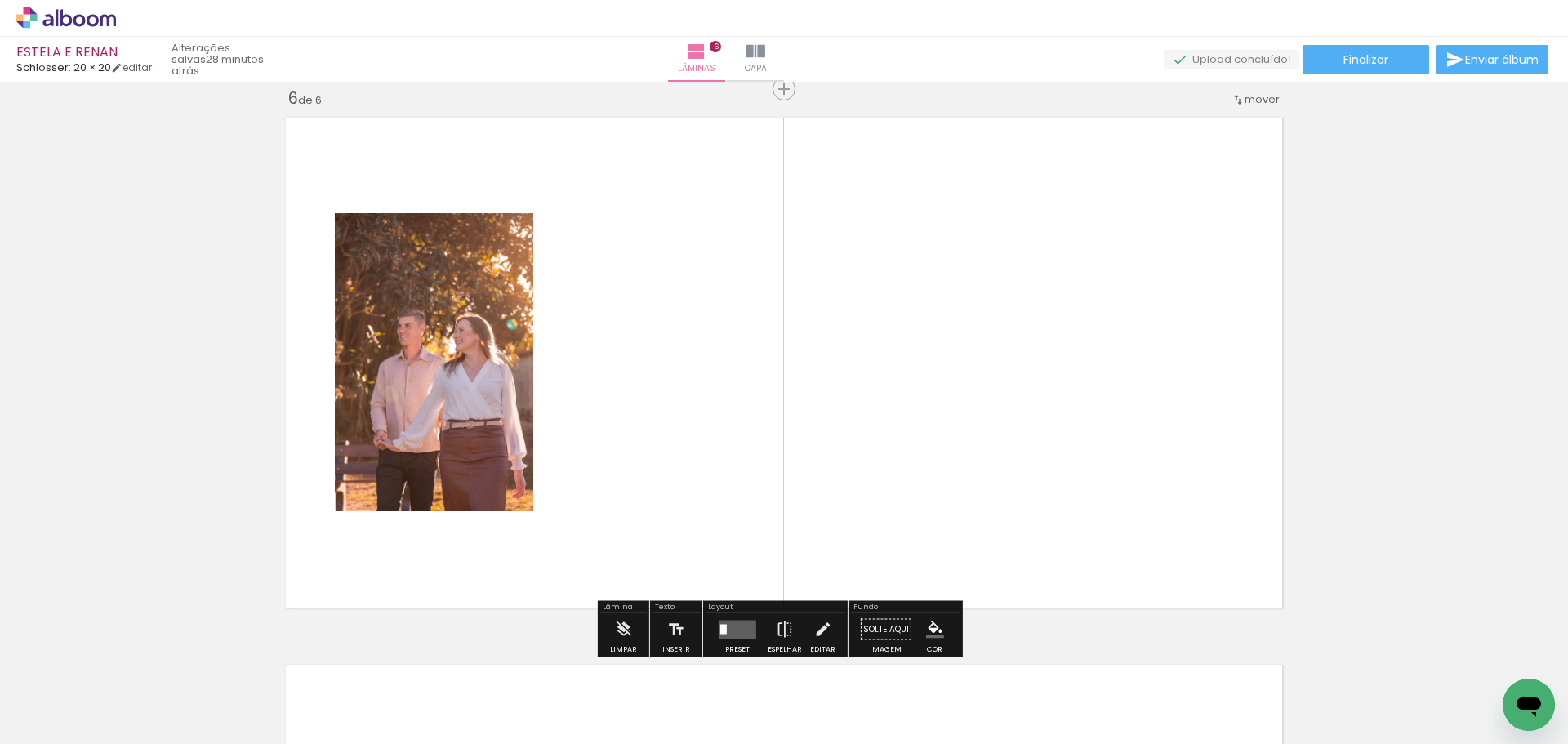
scroll to position [2755, 0]
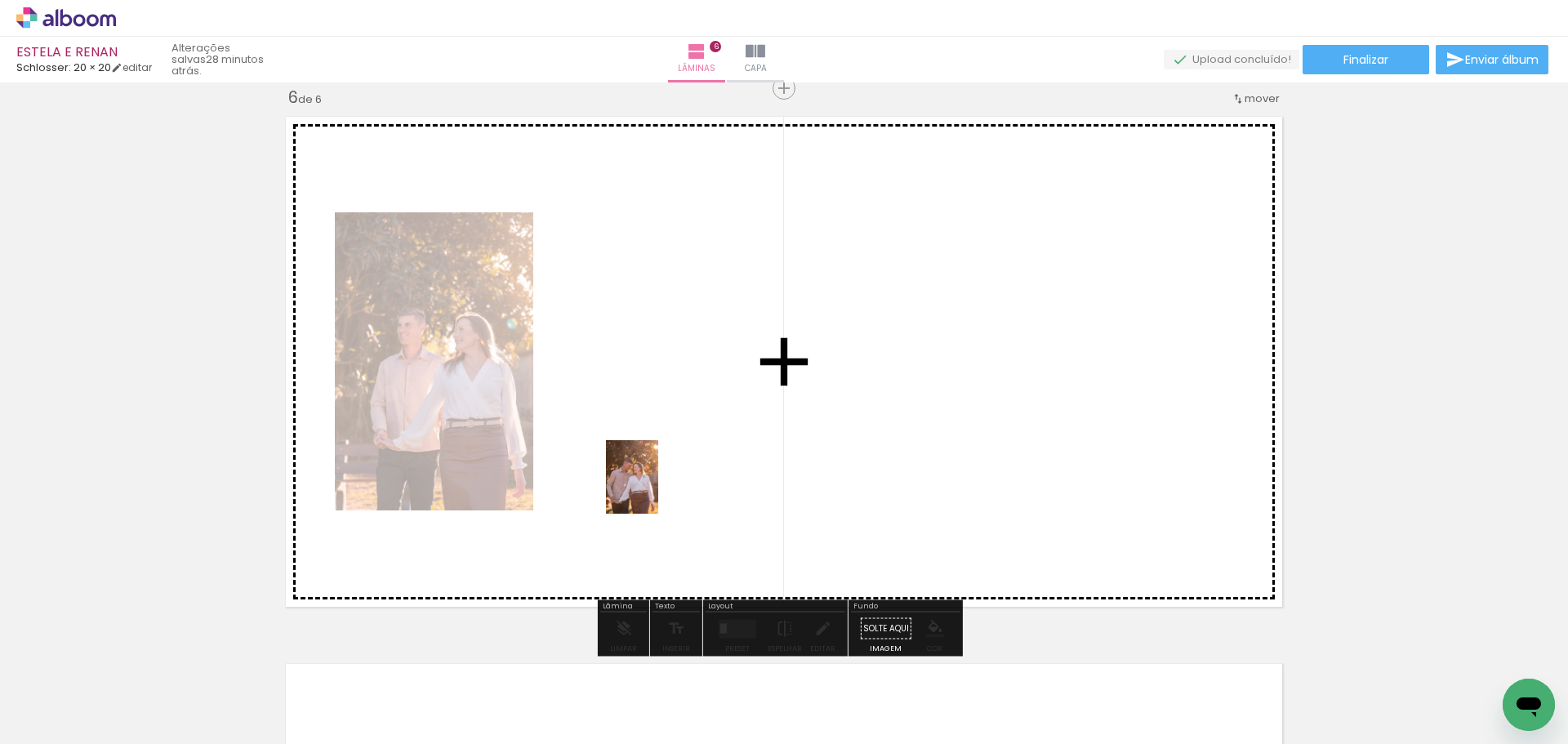
drag, startPoint x: 733, startPoint y: 721, endPoint x: 655, endPoint y: 489, distance: 244.8
click at [655, 489] on quentale-workspace at bounding box center [784, 372] width 1568 height 744
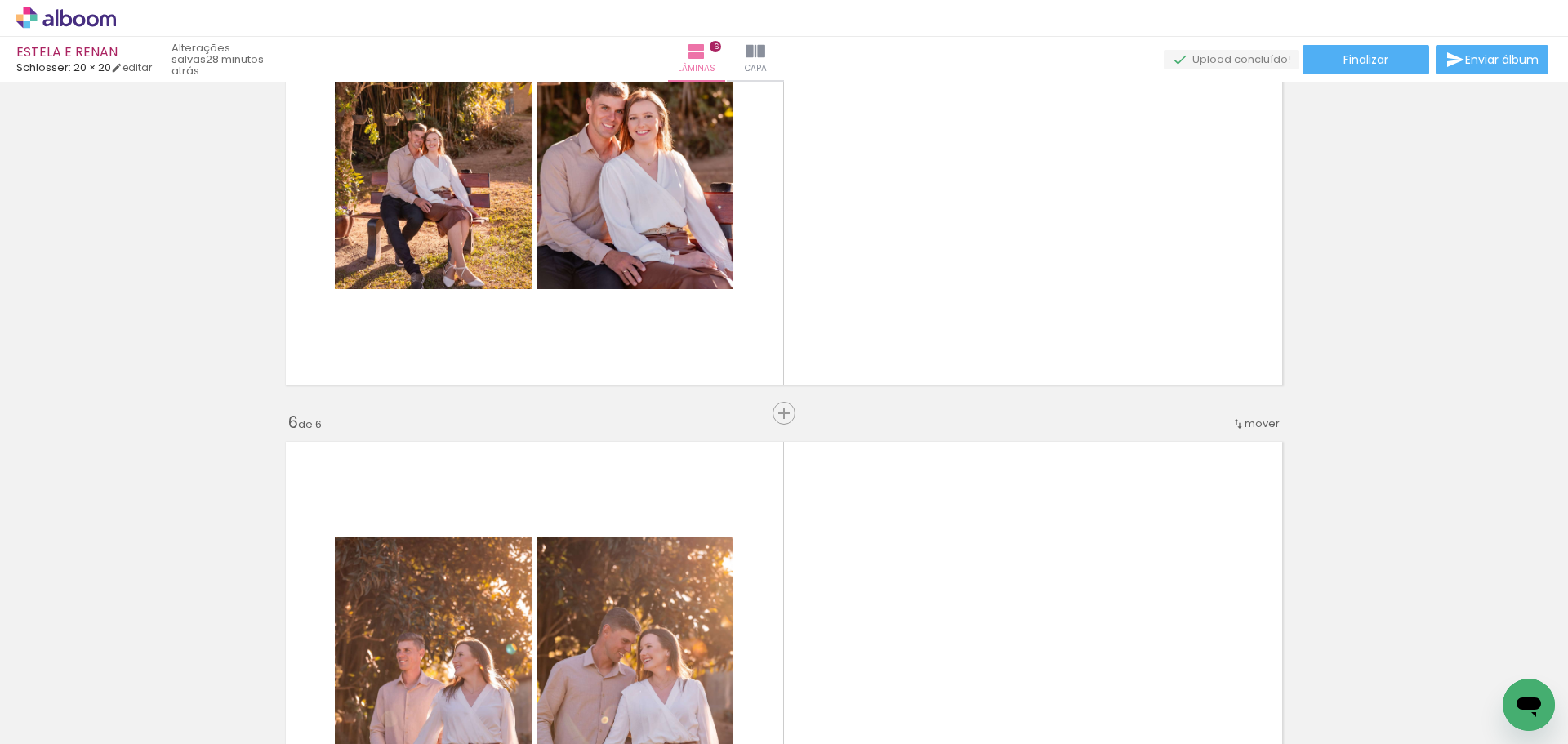
scroll to position [2429, 0]
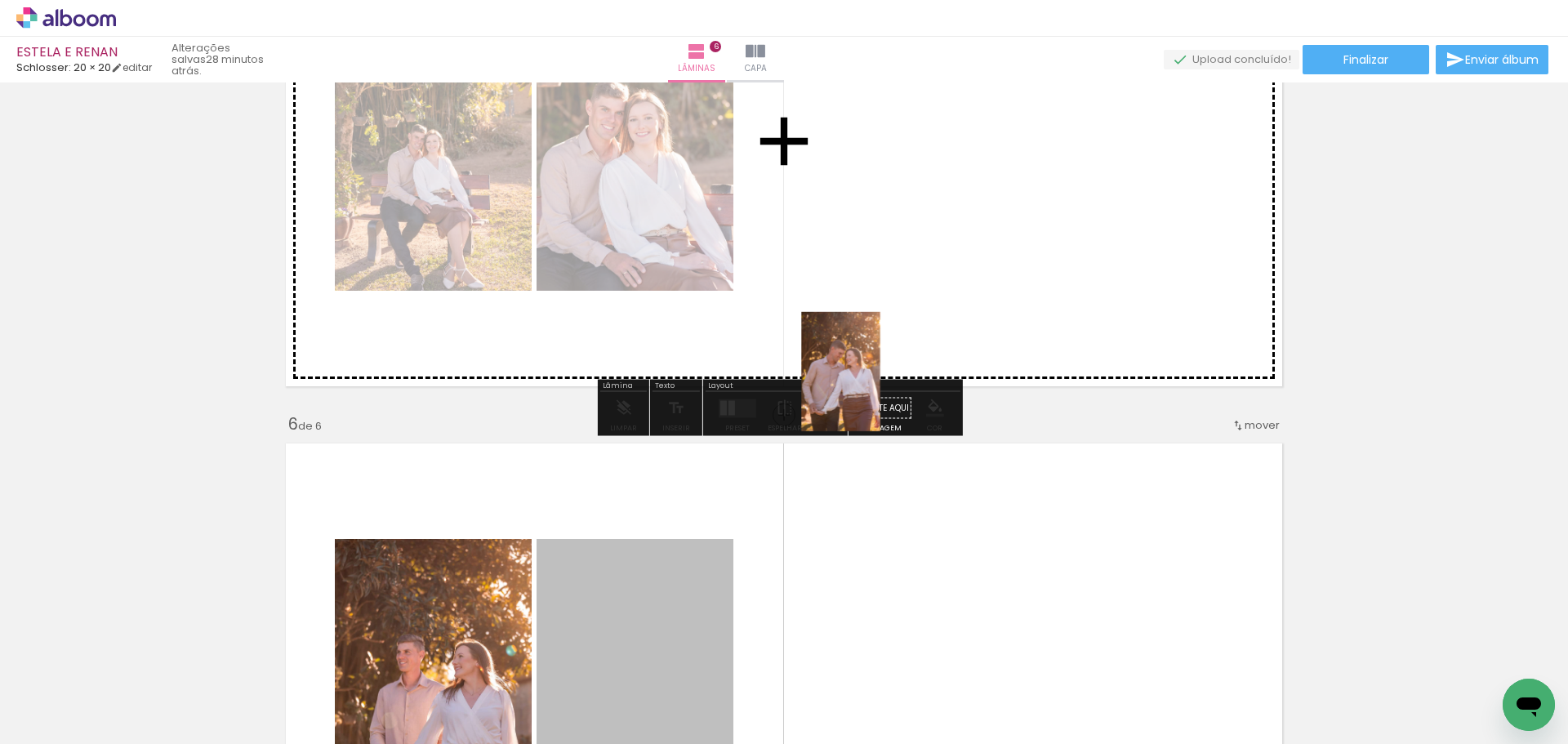
drag, startPoint x: 696, startPoint y: 609, endPoint x: 925, endPoint y: 282, distance: 399.2
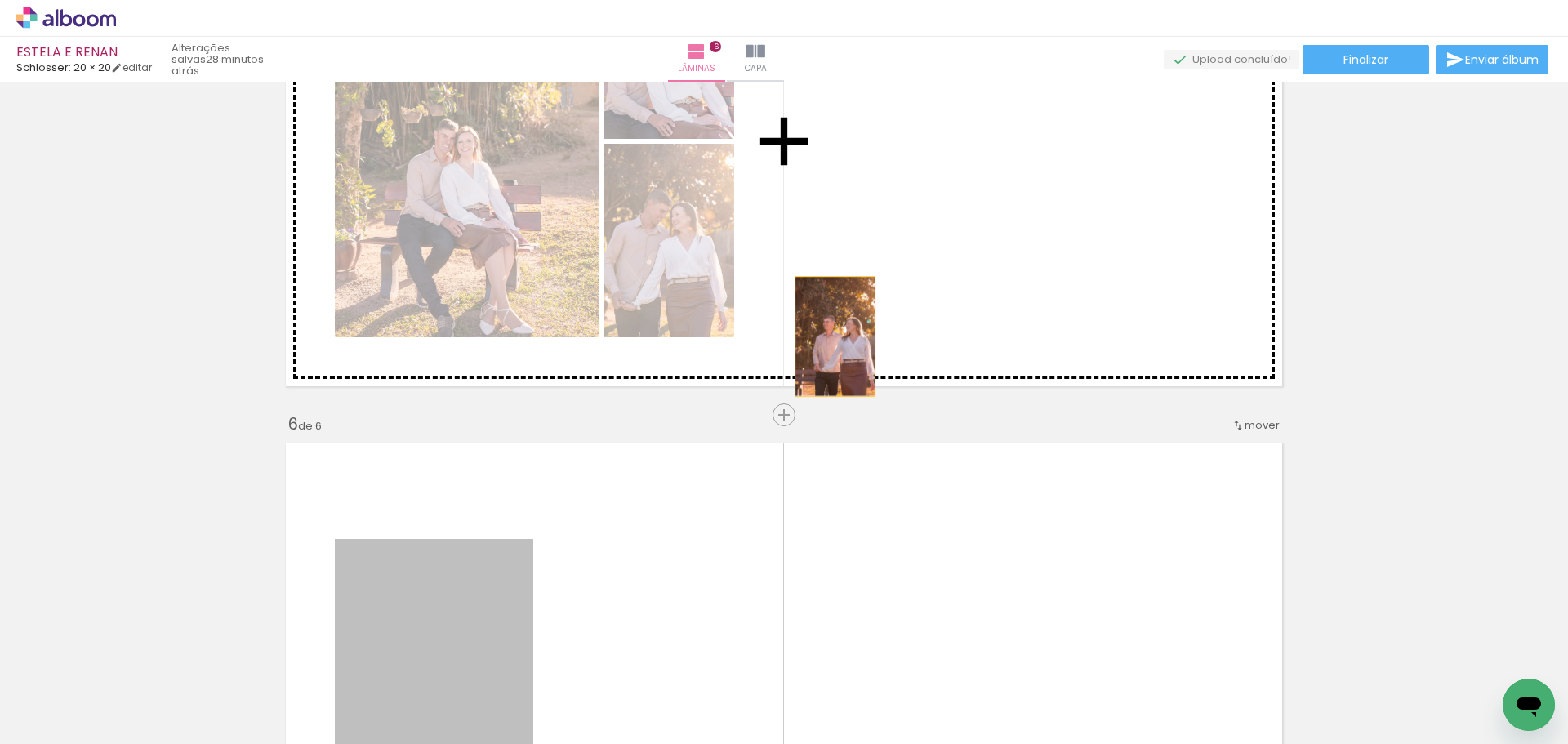
drag, startPoint x: 453, startPoint y: 601, endPoint x: 872, endPoint y: 316, distance: 506.7
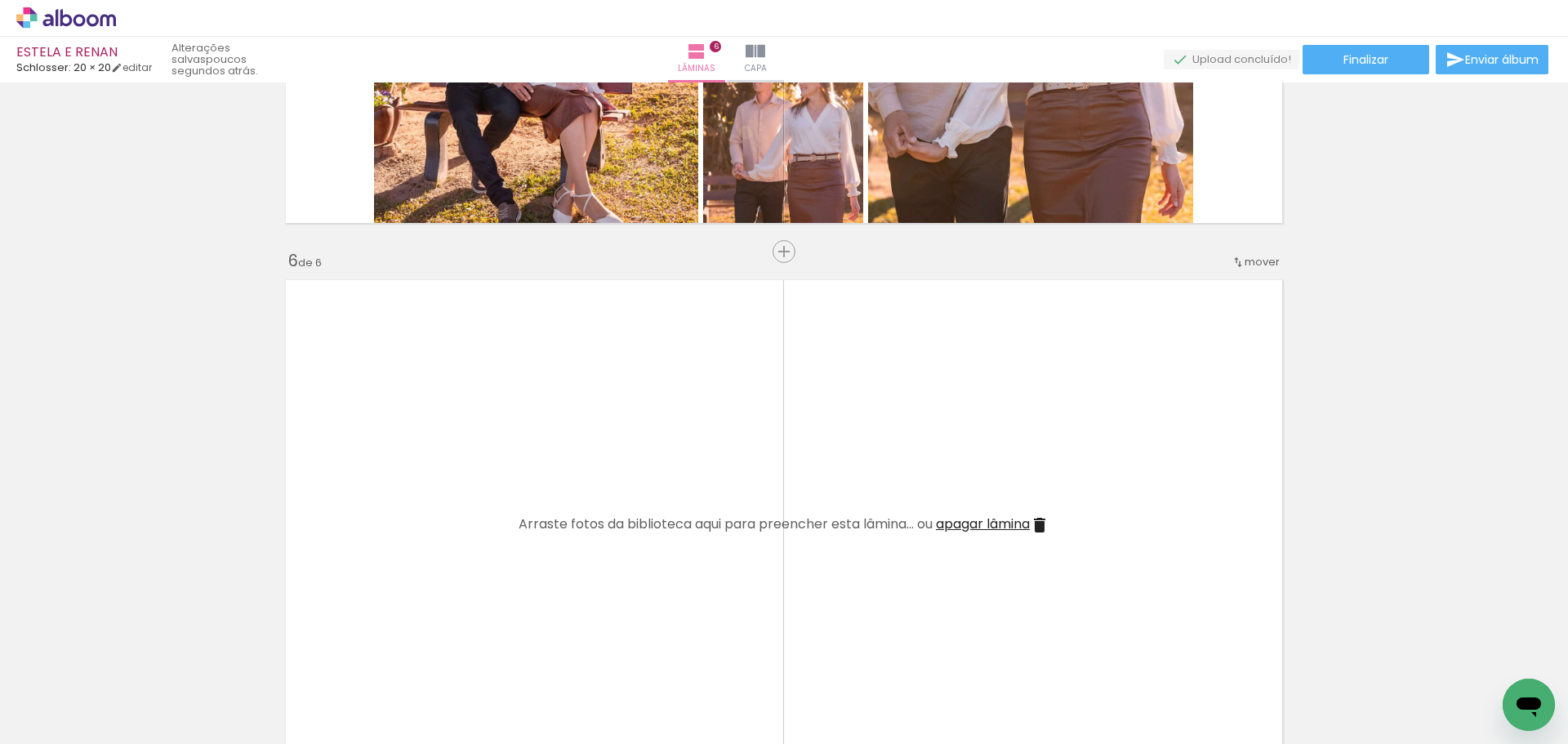
scroll to position [2755, 0]
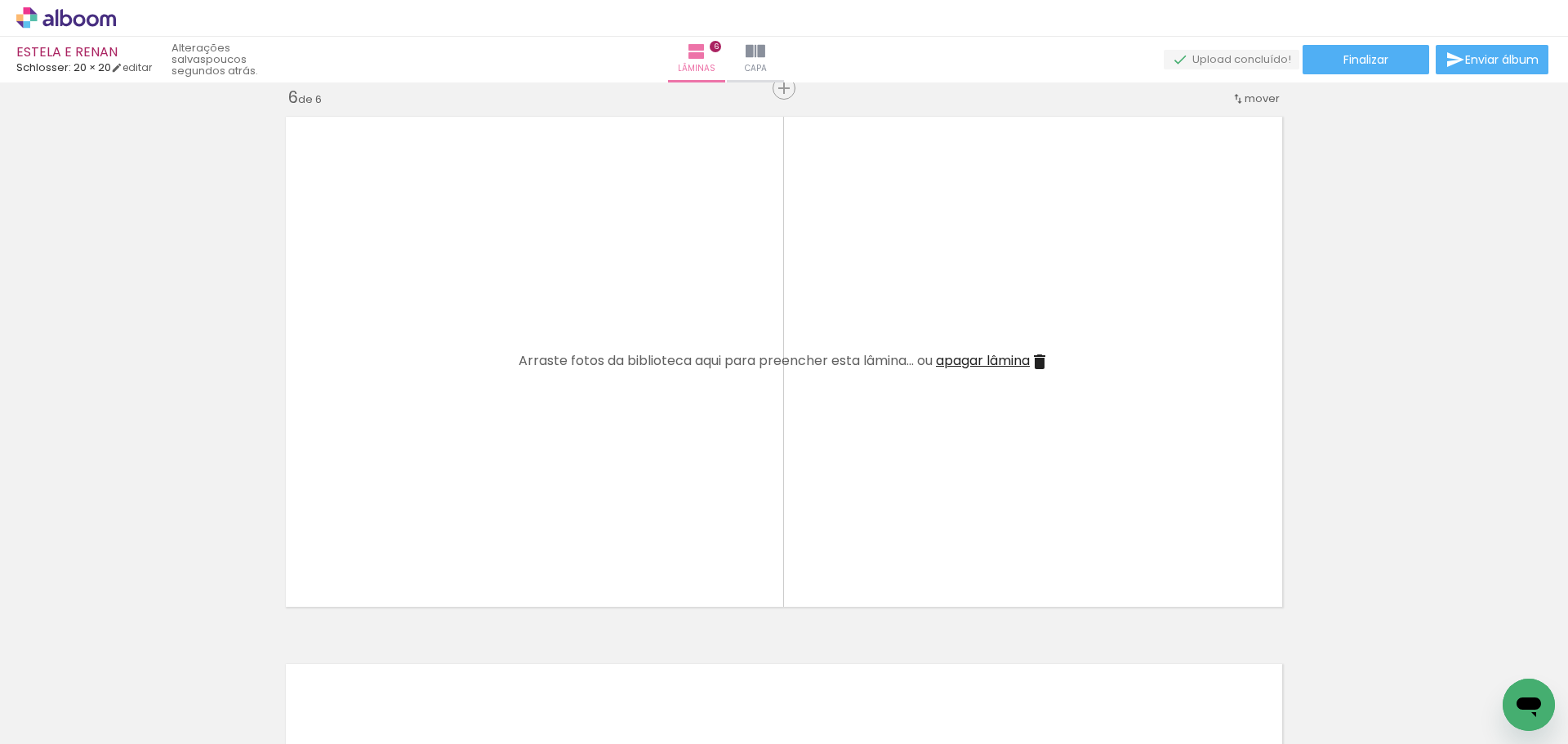
drag, startPoint x: 835, startPoint y: 706, endPoint x: 464, endPoint y: 176, distance: 646.9
click at [464, 176] on quentale-workspace at bounding box center [784, 372] width 1568 height 744
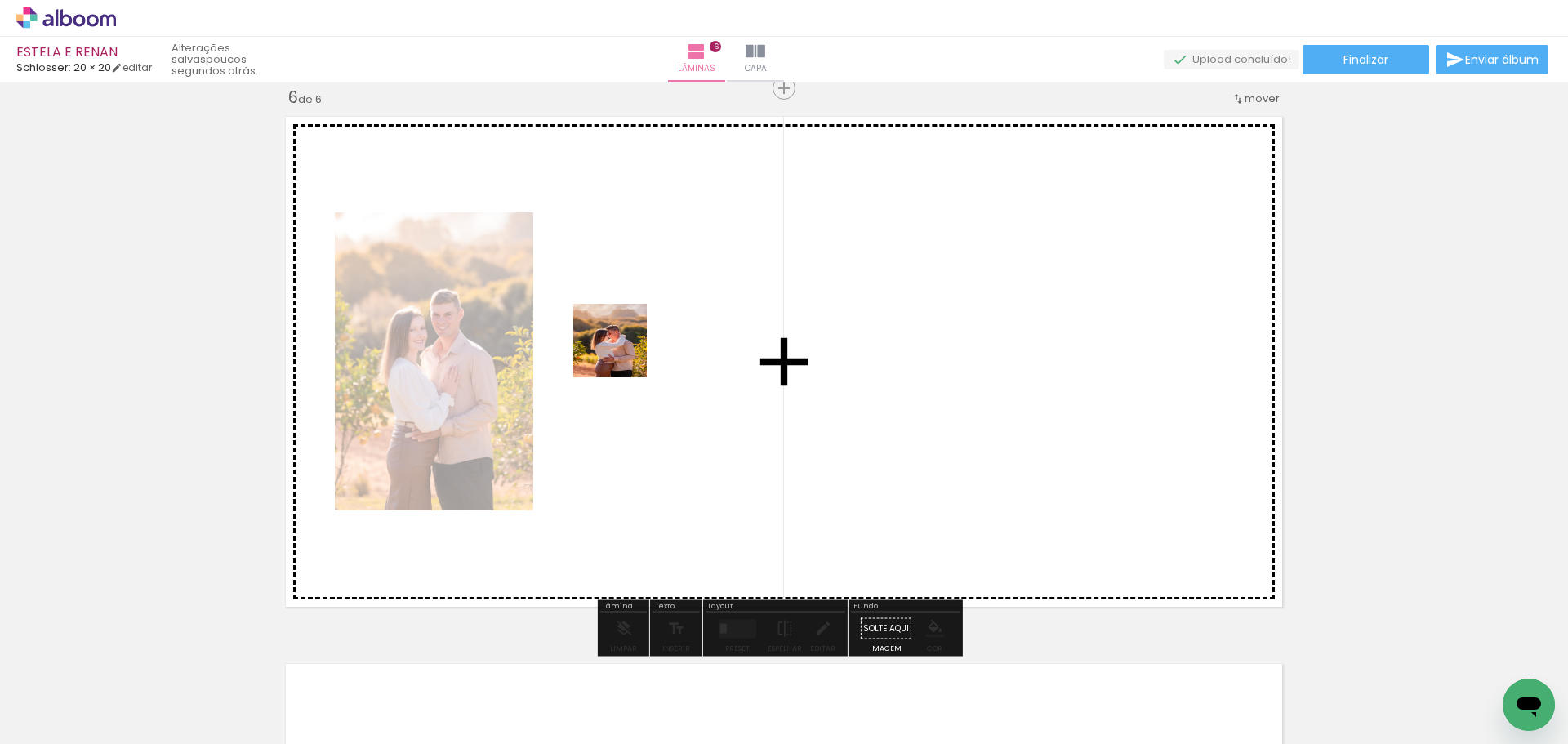
drag, startPoint x: 890, startPoint y: 679, endPoint x: 937, endPoint y: 654, distance: 53.2
click at [622, 355] on quentale-workspace at bounding box center [784, 372] width 1568 height 744
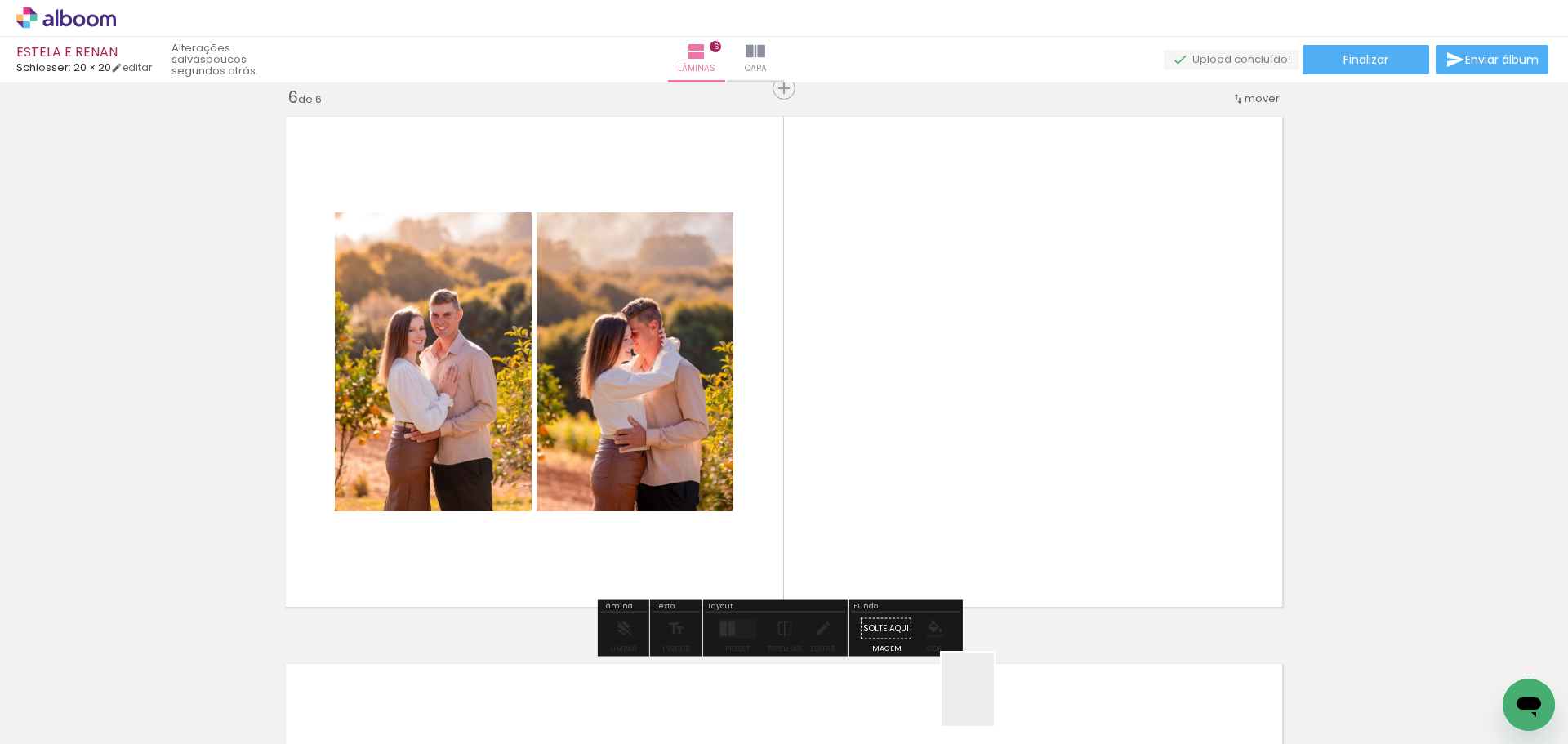
drag, startPoint x: 991, startPoint y: 701, endPoint x: 1046, endPoint y: 638, distance: 83.6
click at [882, 390] on quentale-workspace at bounding box center [784, 372] width 1568 height 744
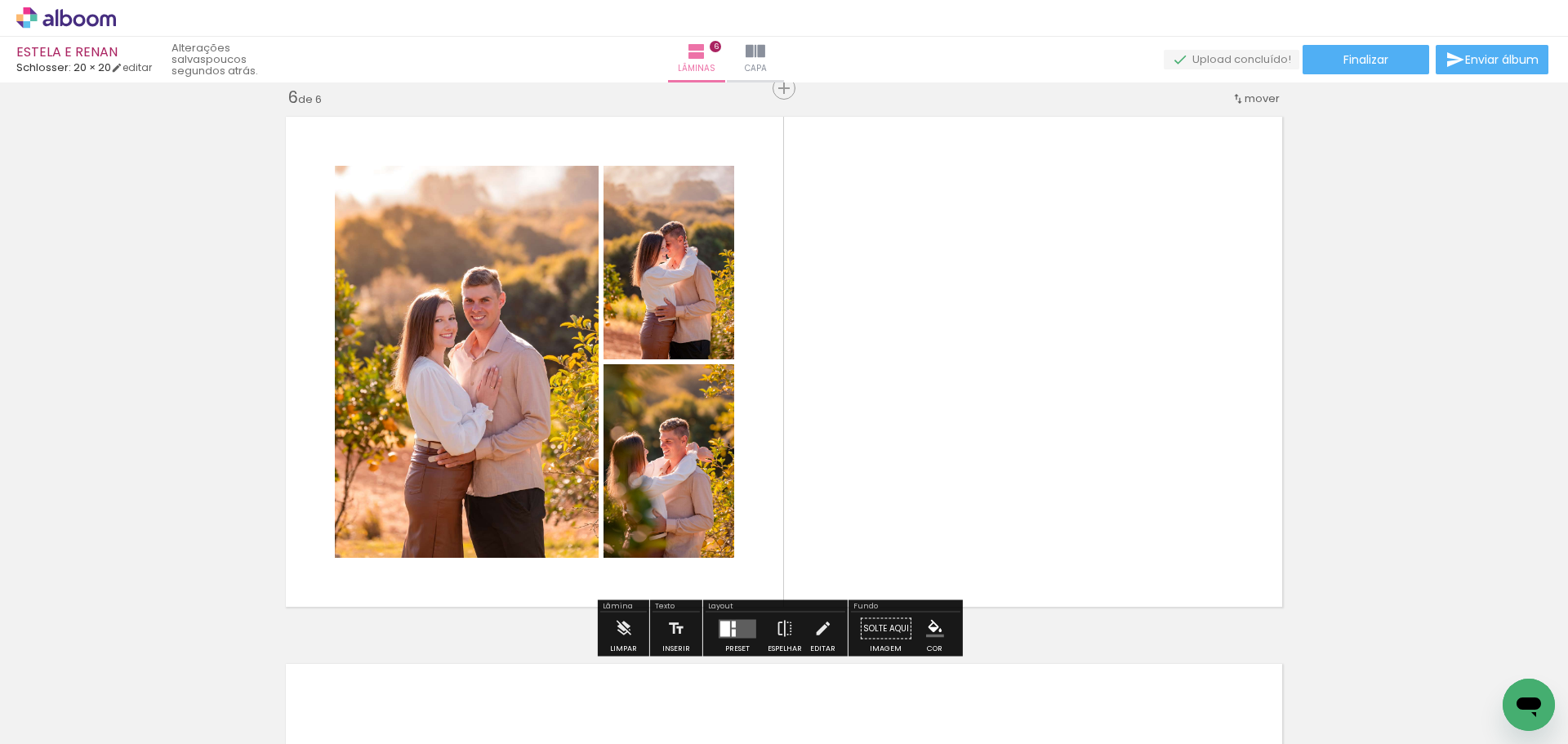
drag, startPoint x: 1102, startPoint y: 692, endPoint x: 959, endPoint y: 392, distance: 332.3
click at [958, 389] on quentale-workspace at bounding box center [784, 372] width 1568 height 744
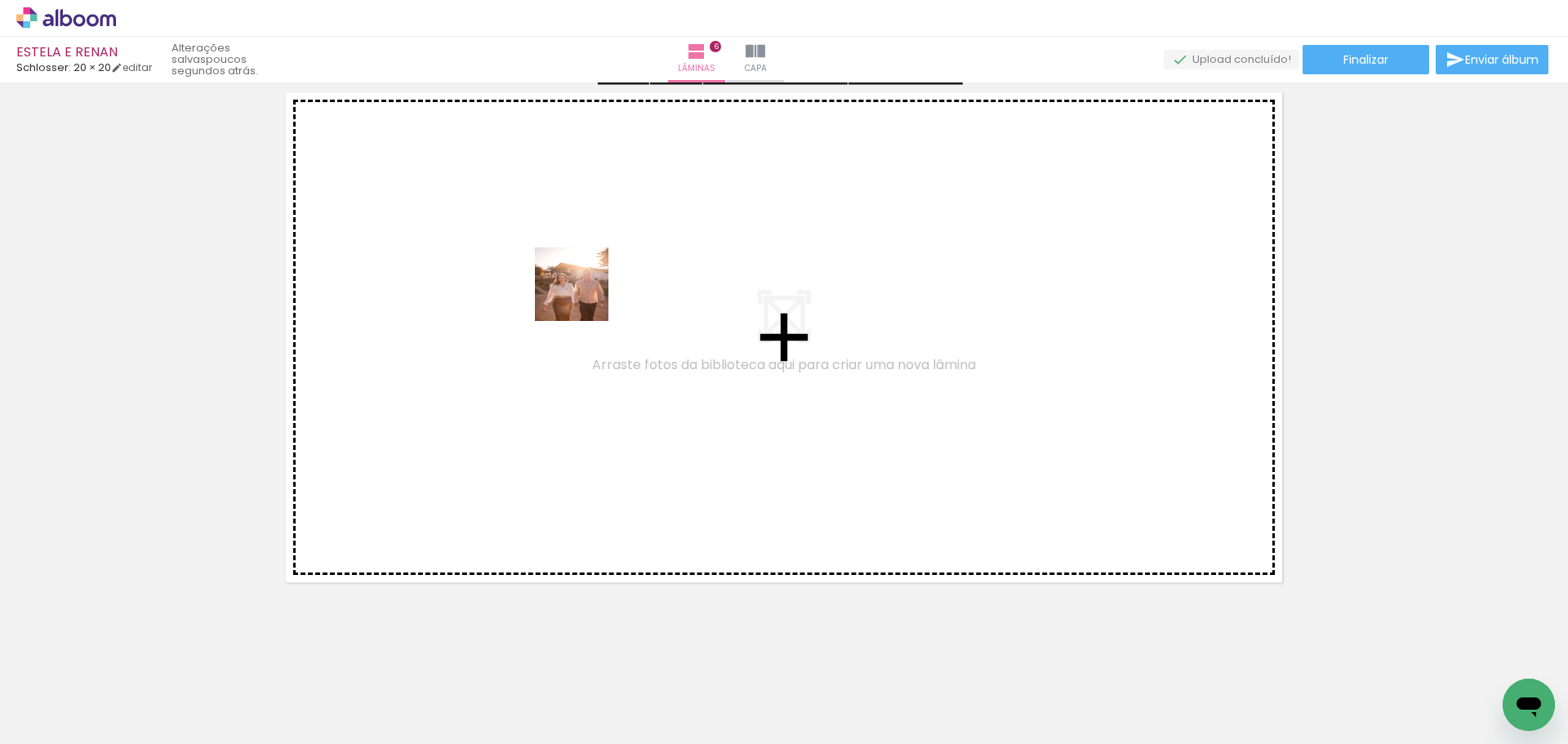
drag, startPoint x: 1179, startPoint y: 688, endPoint x: 582, endPoint y: 294, distance: 715.3
click at [582, 294] on quentale-workspace at bounding box center [784, 372] width 1568 height 744
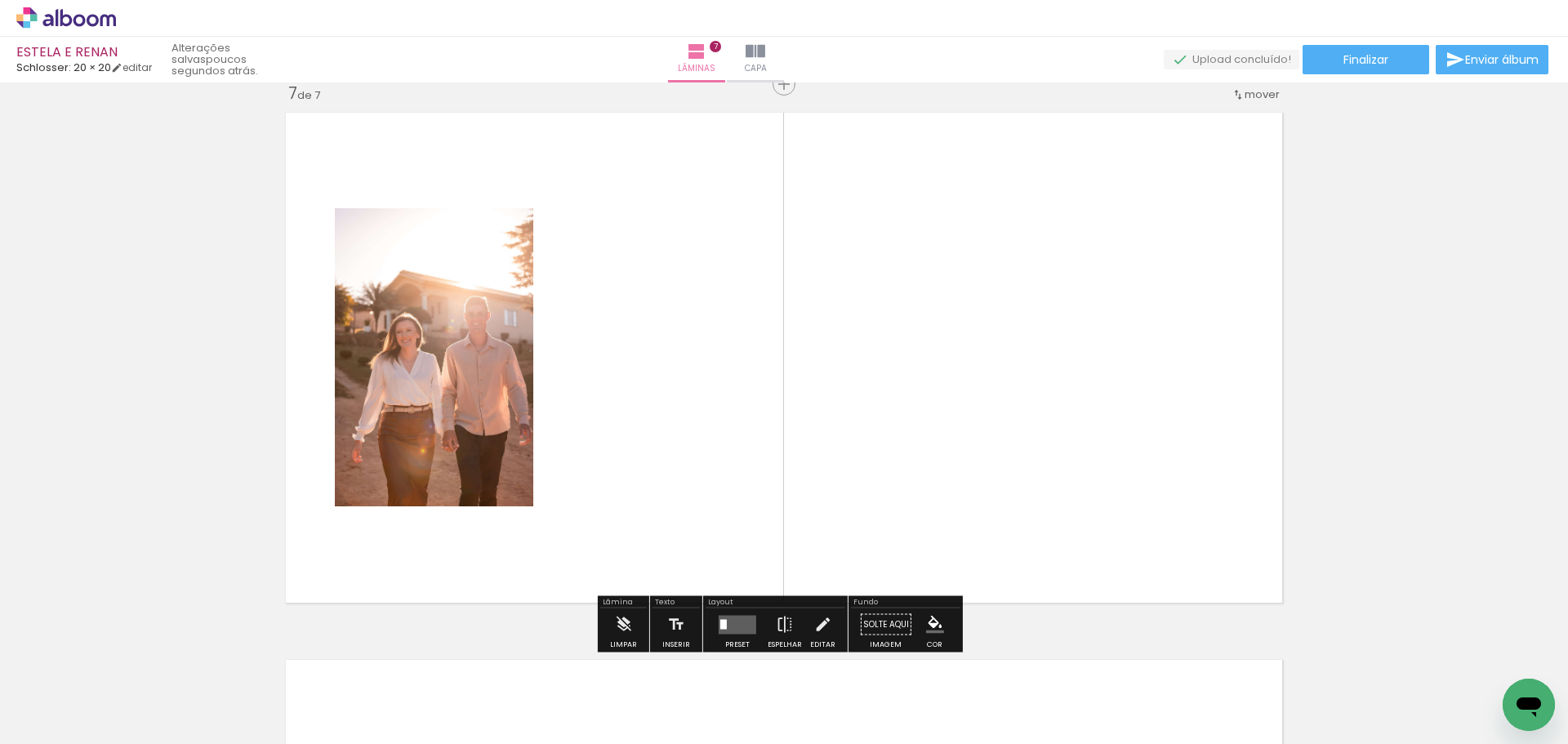
scroll to position [3303, 0]
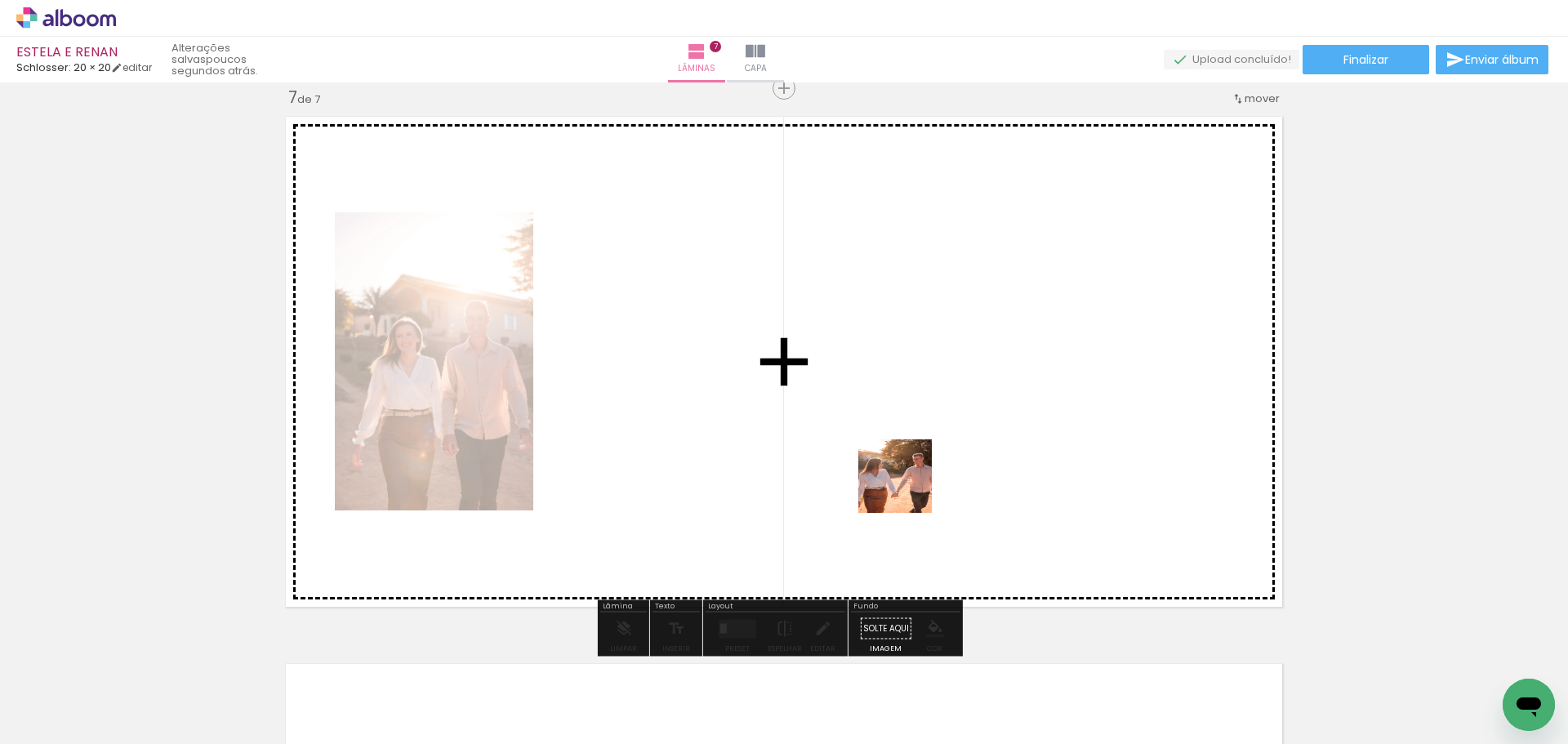
drag, startPoint x: 1231, startPoint y: 663, endPoint x: 845, endPoint y: 485, distance: 425.1
click at [750, 423] on quentale-workspace at bounding box center [784, 372] width 1568 height 744
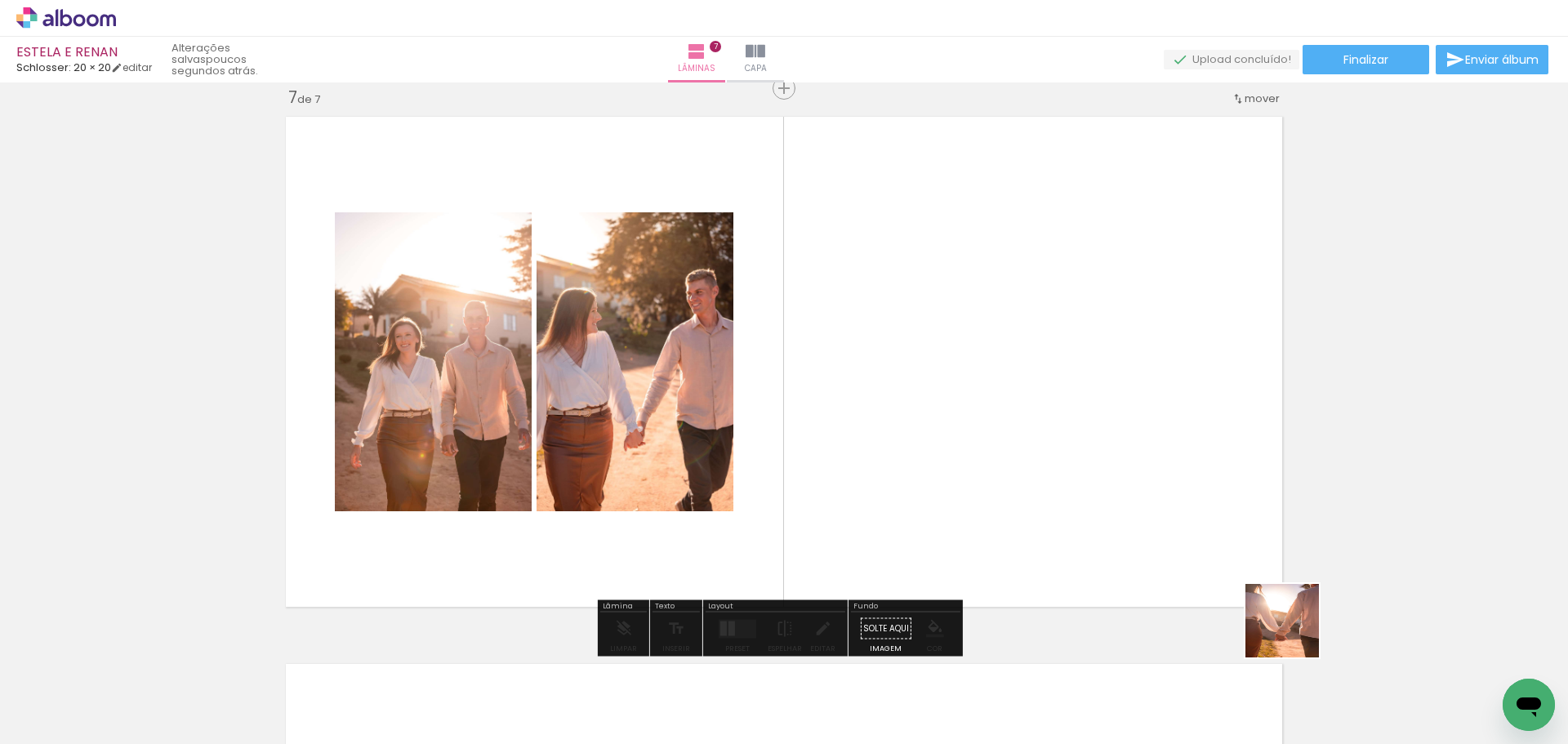
drag, startPoint x: 1362, startPoint y: 714, endPoint x: 1023, endPoint y: 434, distance: 439.7
click at [1023, 434] on quentale-workspace at bounding box center [784, 372] width 1568 height 744
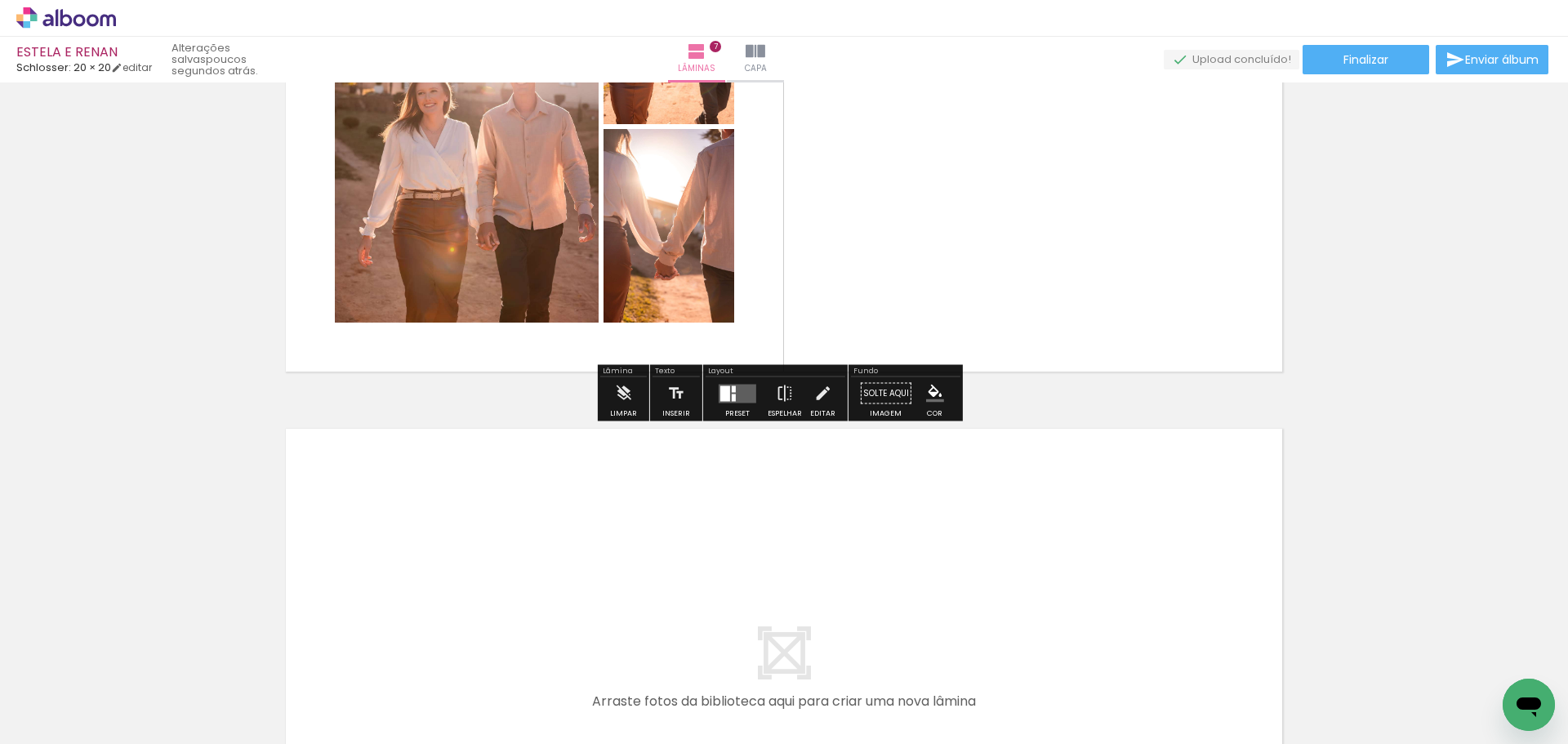
scroll to position [3629, 0]
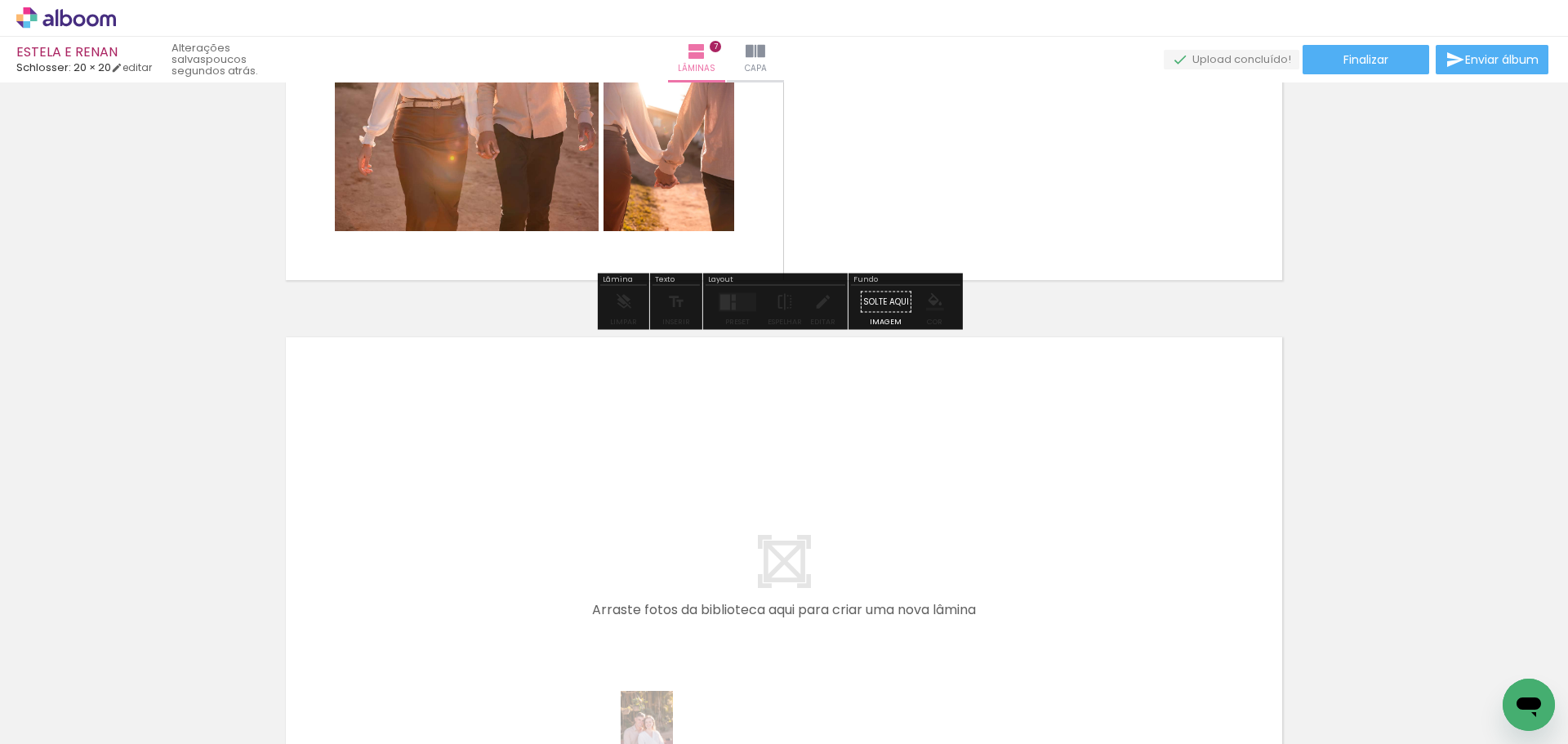
drag, startPoint x: 580, startPoint y: 731, endPoint x: 670, endPoint y: 740, distance: 90.4
click at [134, 740] on iron-horizontal-list at bounding box center [117, 692] width 33 height 102
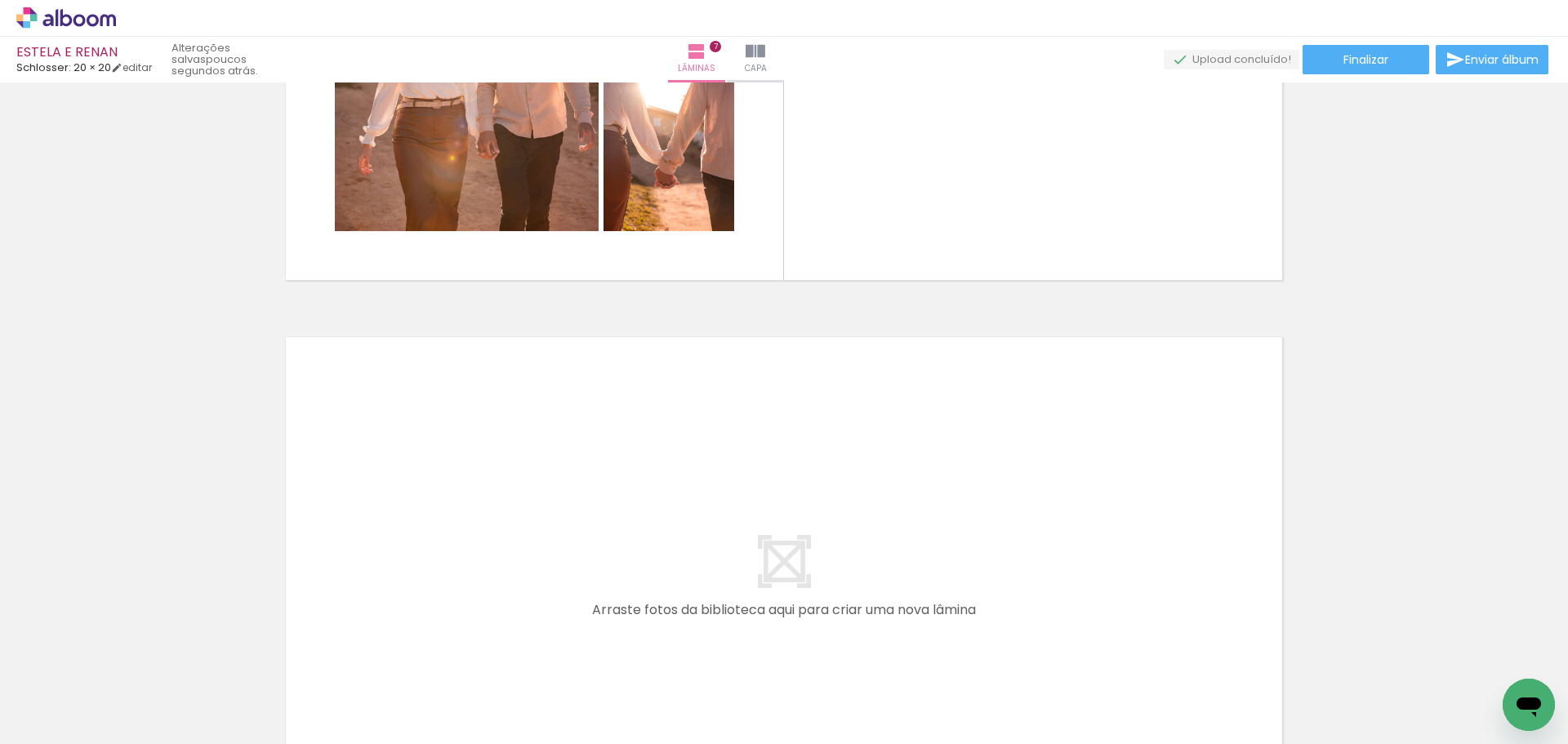
scroll to position [0, 1599]
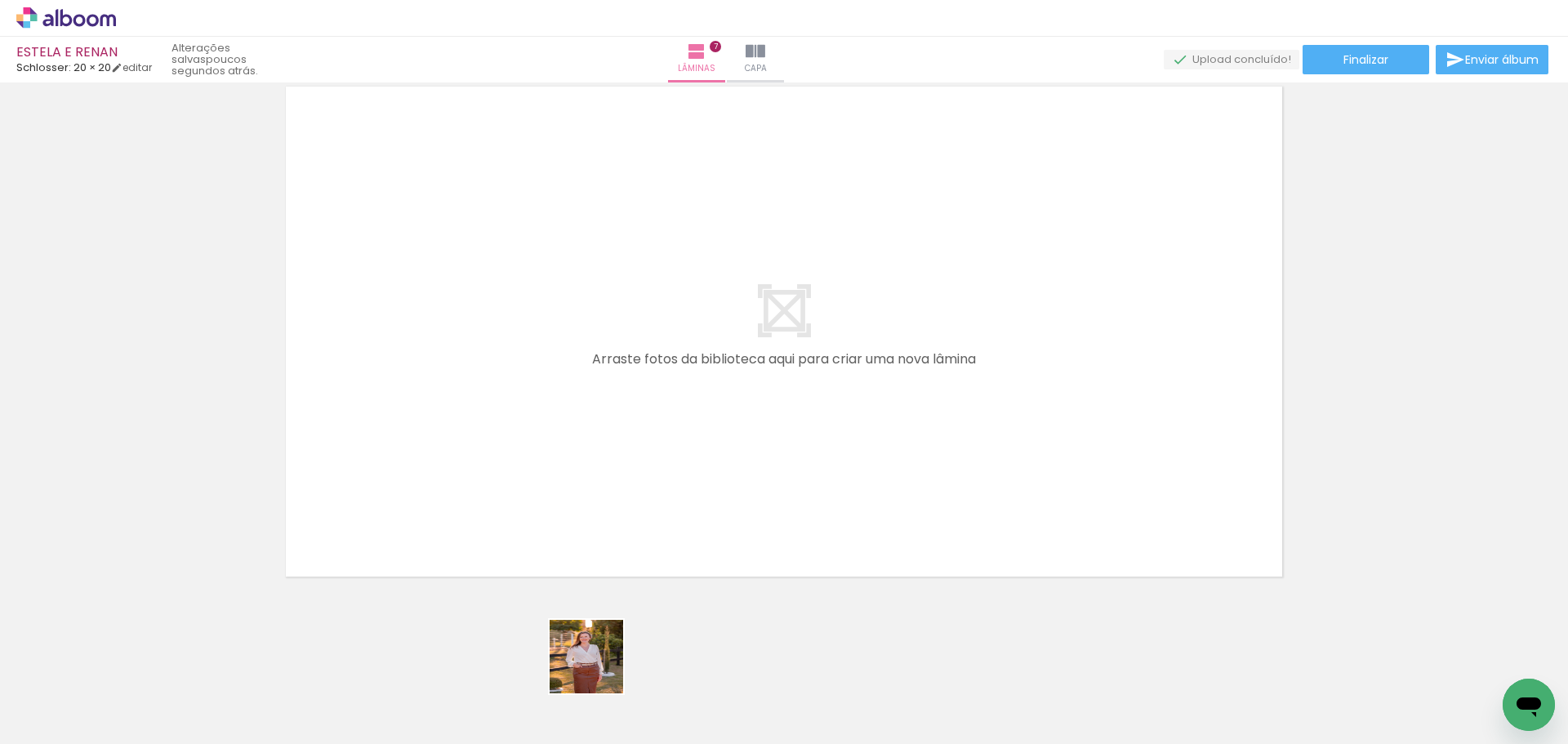
drag, startPoint x: 598, startPoint y: 668, endPoint x: 513, endPoint y: 426, distance: 256.5
click at [504, 437] on quentale-workspace at bounding box center [784, 372] width 1568 height 744
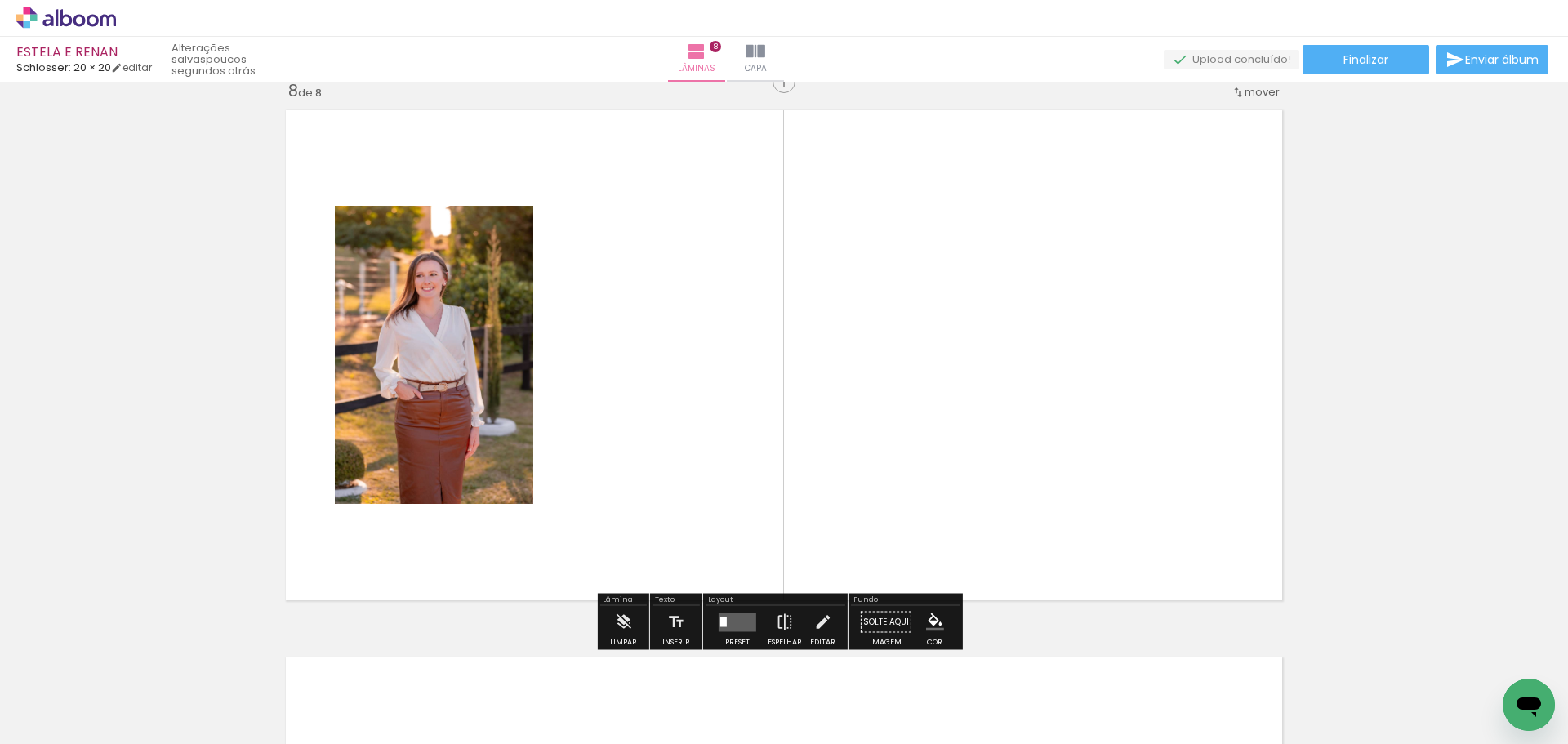
scroll to position [3850, 0]
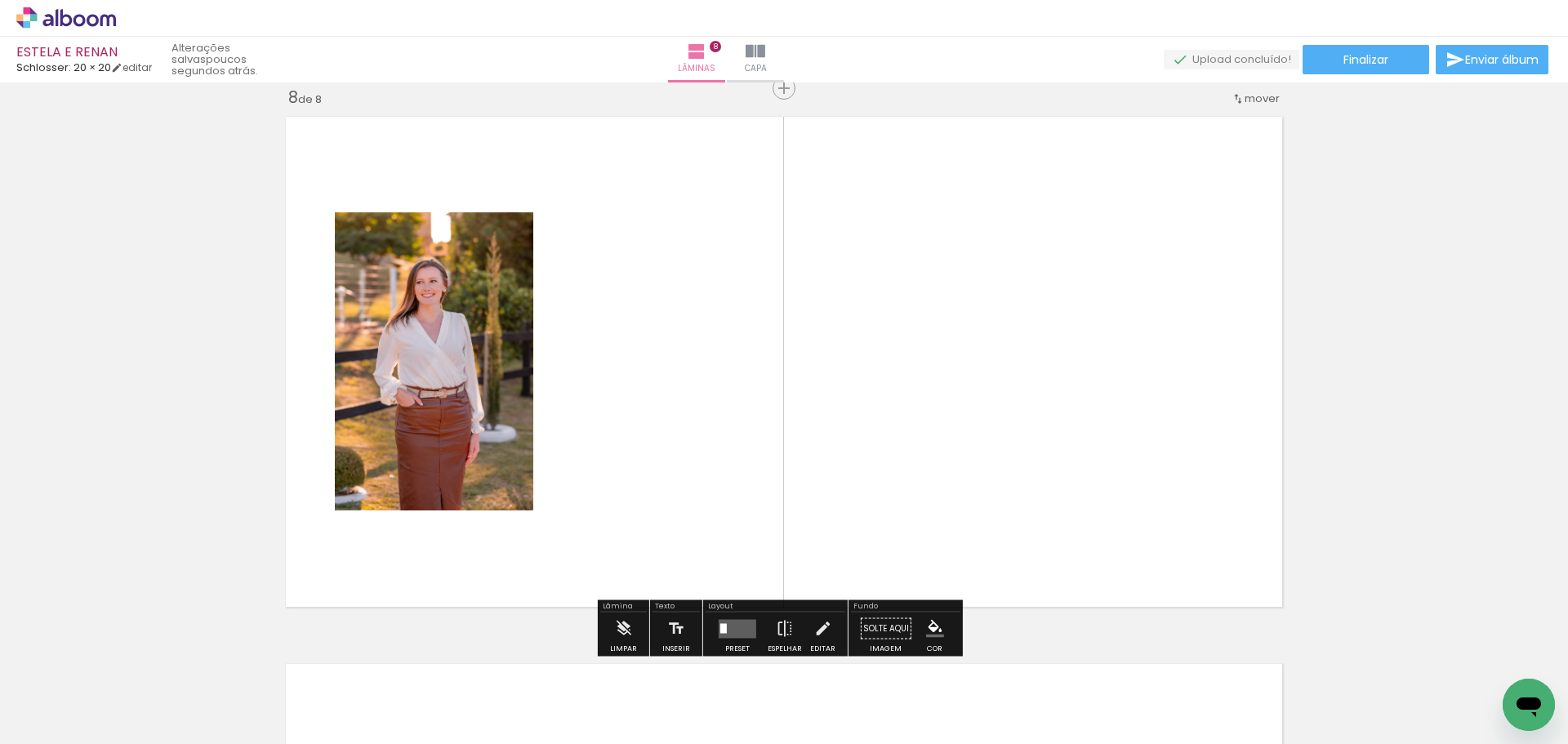
drag, startPoint x: 688, startPoint y: 705, endPoint x: 702, endPoint y: 536, distance: 169.6
click at [624, 370] on quentale-workspace at bounding box center [784, 372] width 1568 height 744
